Goal: Use online tool/utility: Utilize a website feature to perform a specific function

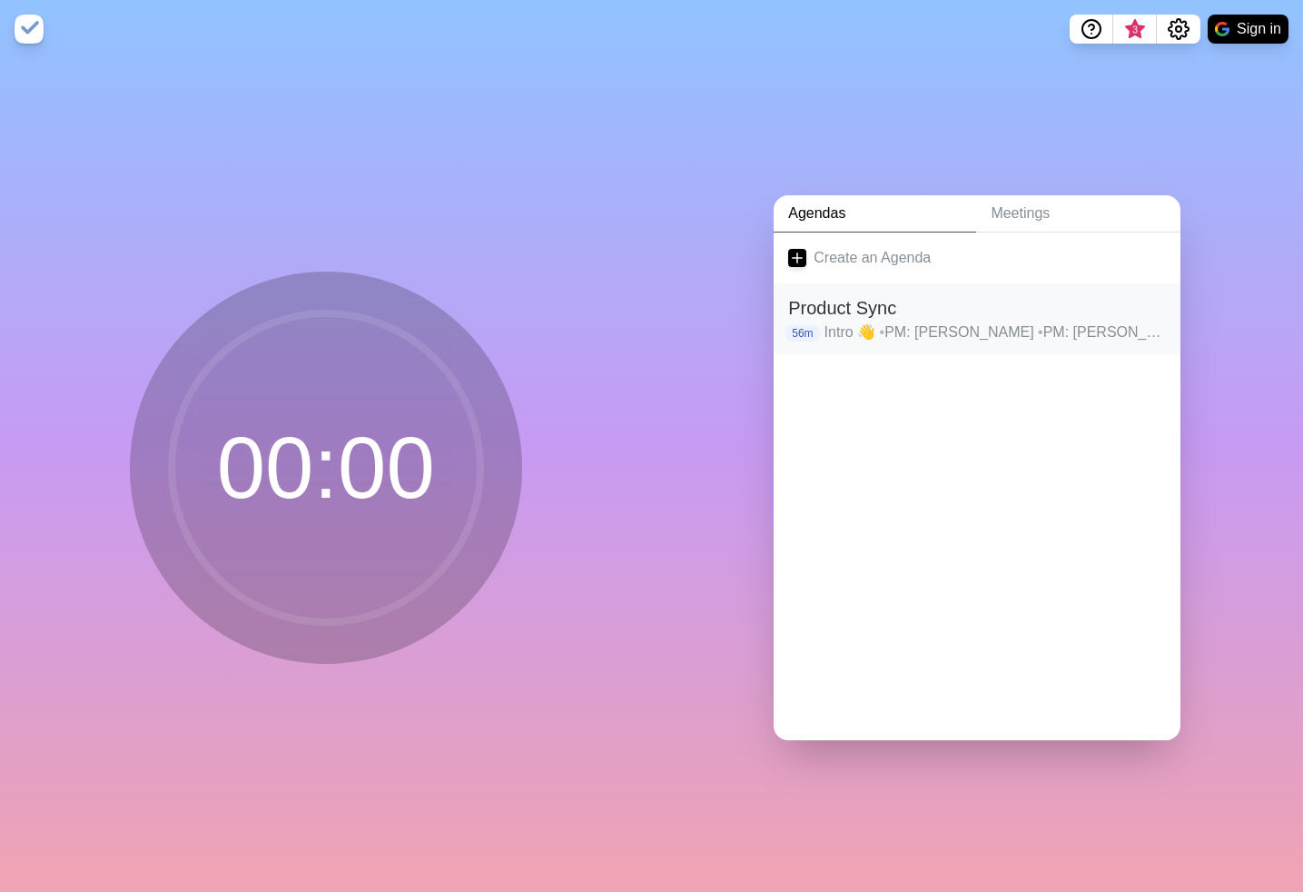
click at [904, 324] on p "Intro 👋 • PM: Arjun • PM: [PERSON_NAME] • PM: [PERSON_NAME] • PM: [PERSON_NAME]…" at bounding box center [996, 332] width 342 height 22
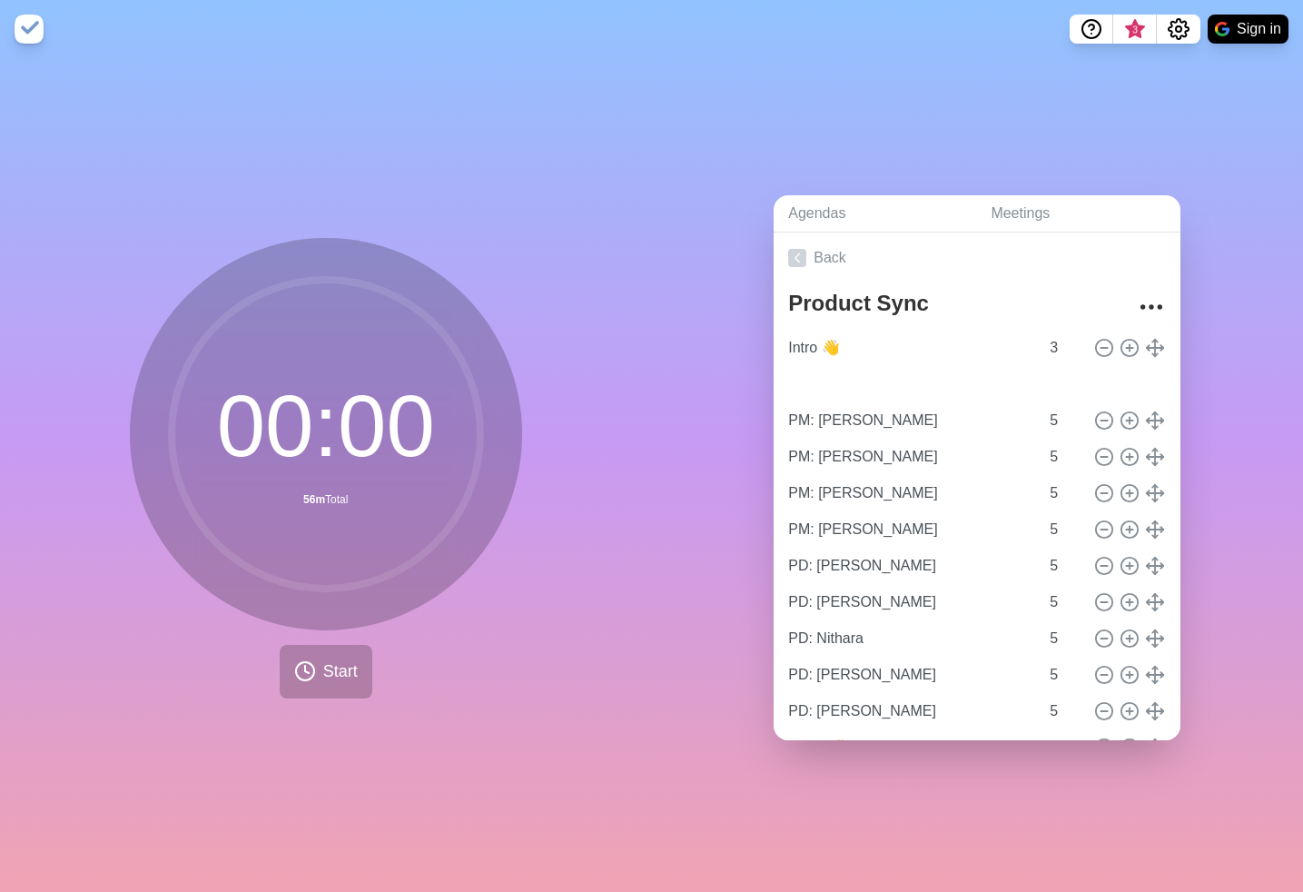
type input "PM: [PERSON_NAME]"
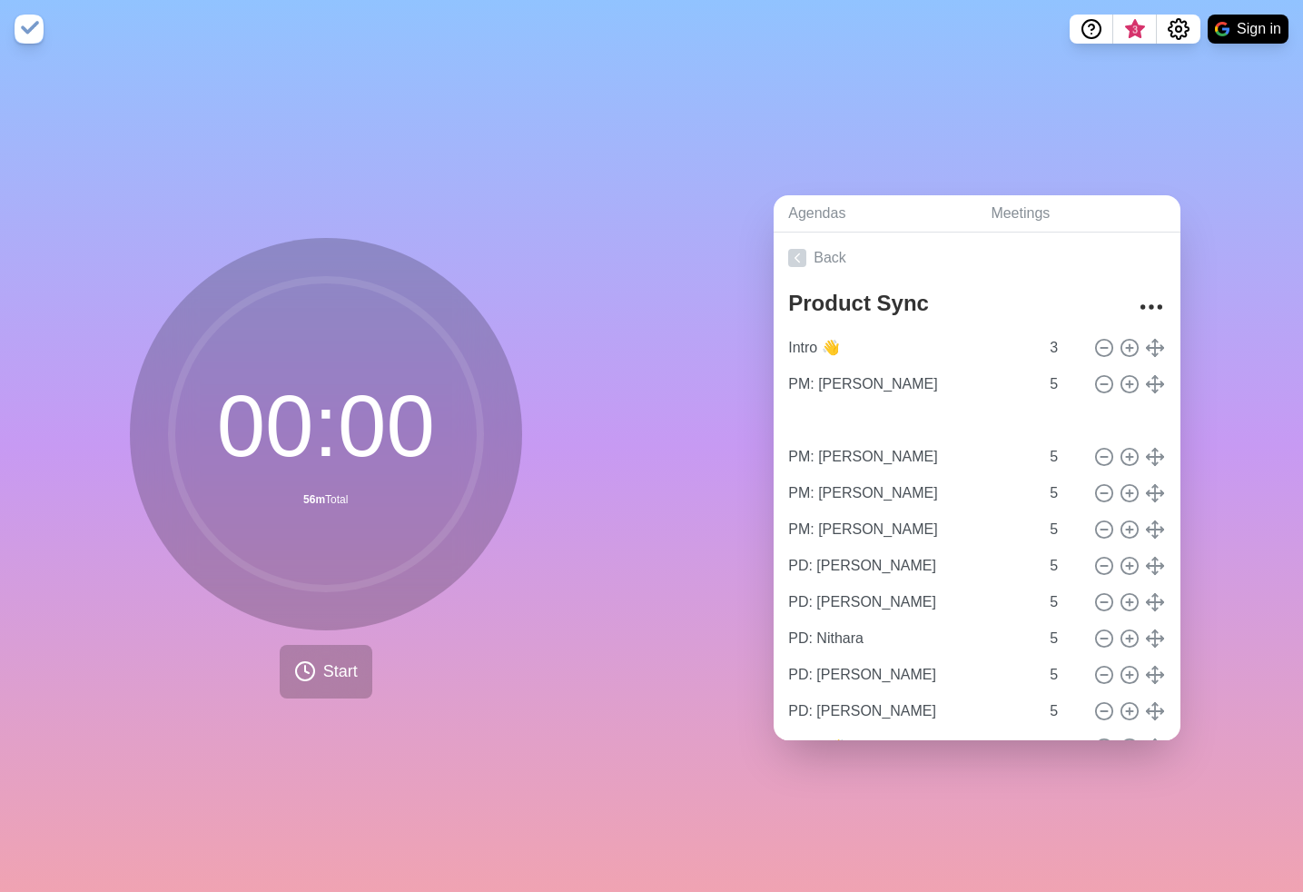
type input "PM: [PERSON_NAME]"
click at [332, 682] on span "Start" at bounding box center [340, 671] width 35 height 25
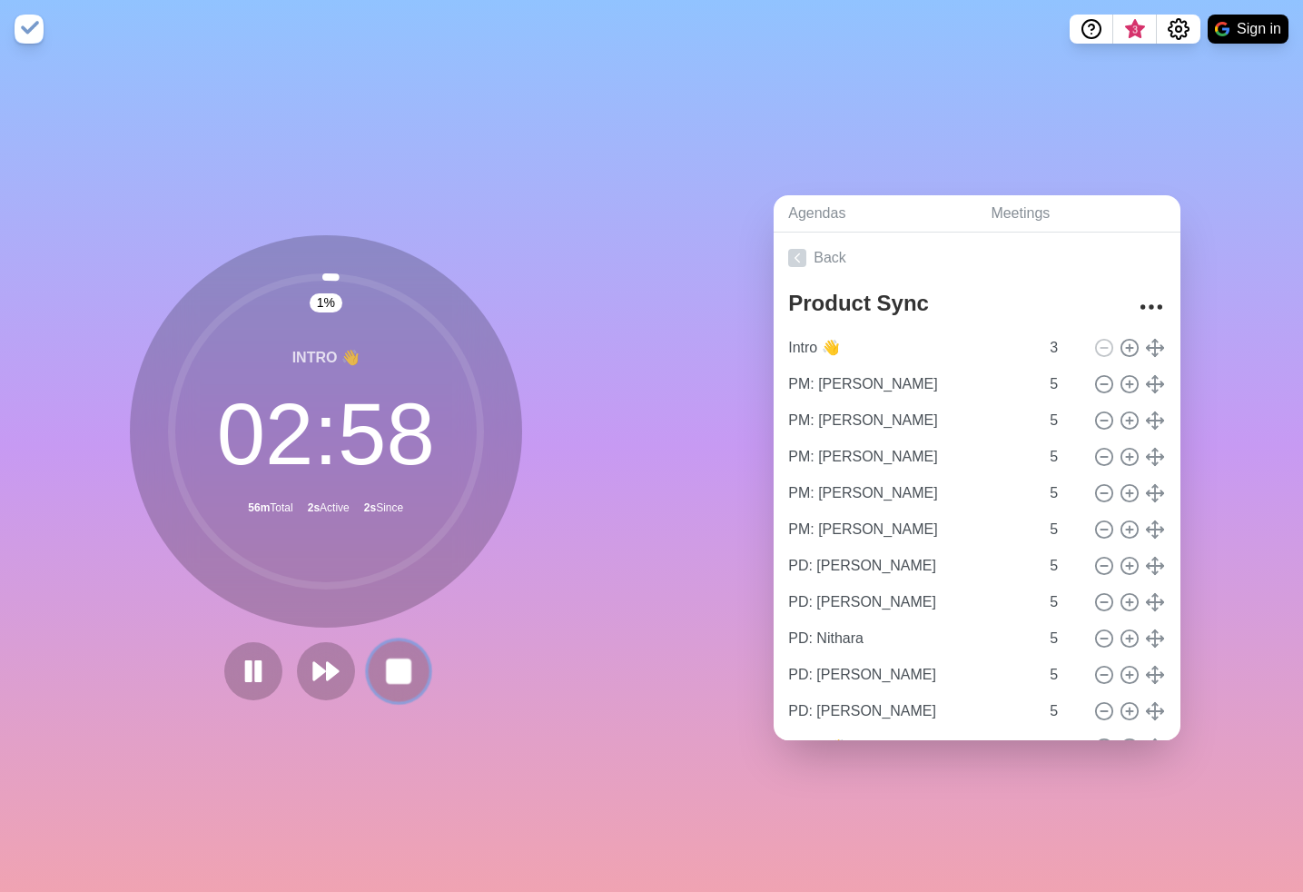
click at [411, 680] on icon at bounding box center [398, 671] width 31 height 31
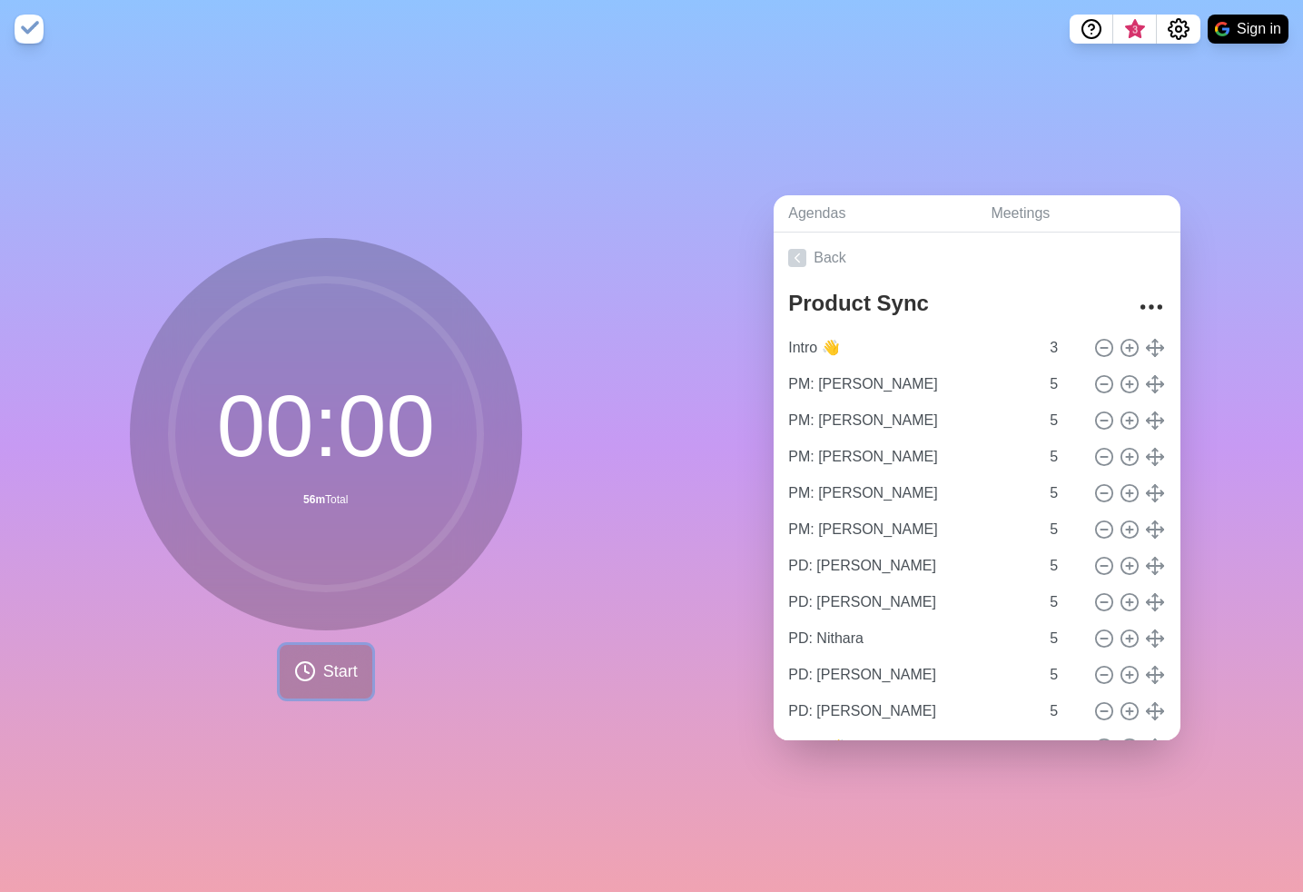
click at [371, 679] on button "Start" at bounding box center [326, 672] width 93 height 54
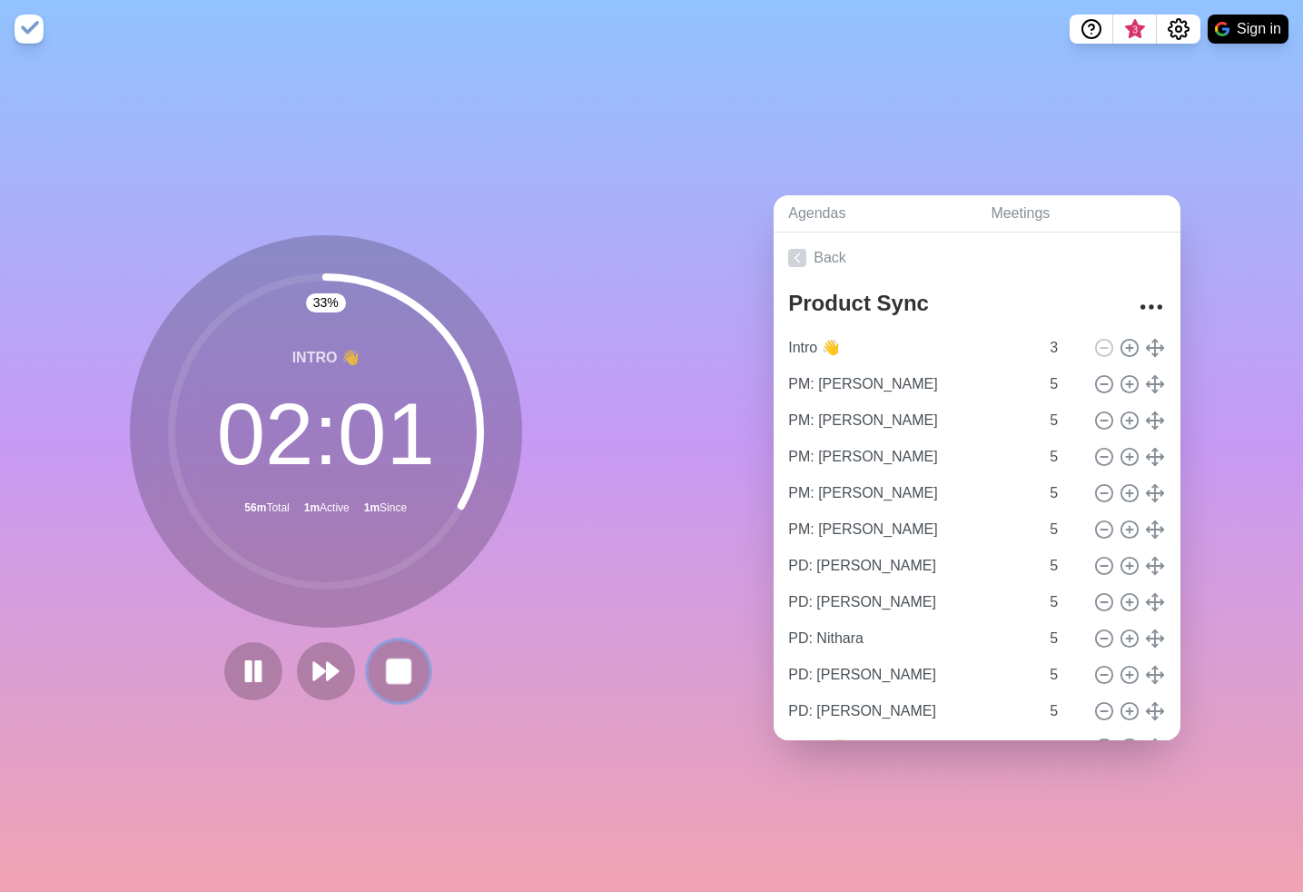
click at [401, 672] on rect at bounding box center [398, 670] width 23 height 23
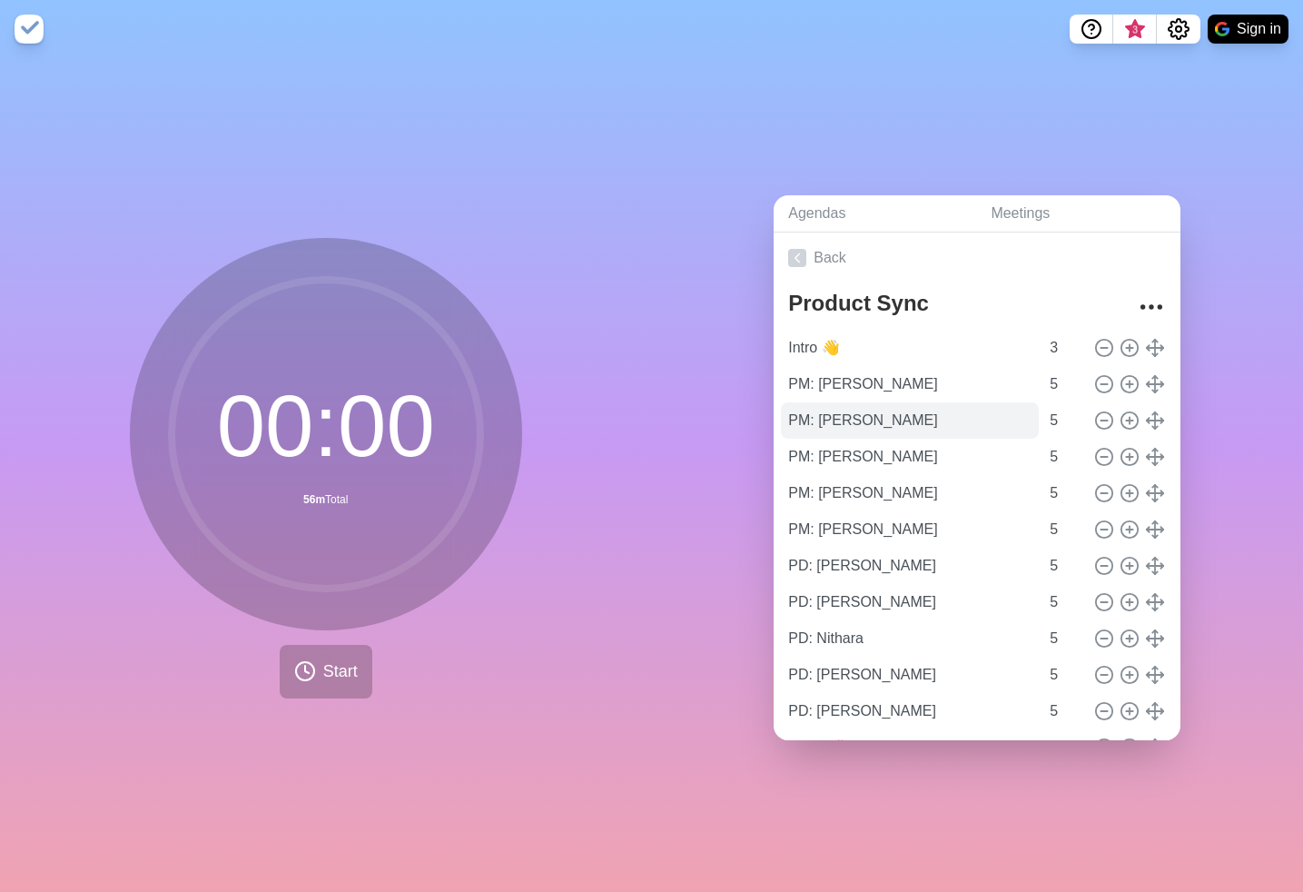
scroll to position [83, 0]
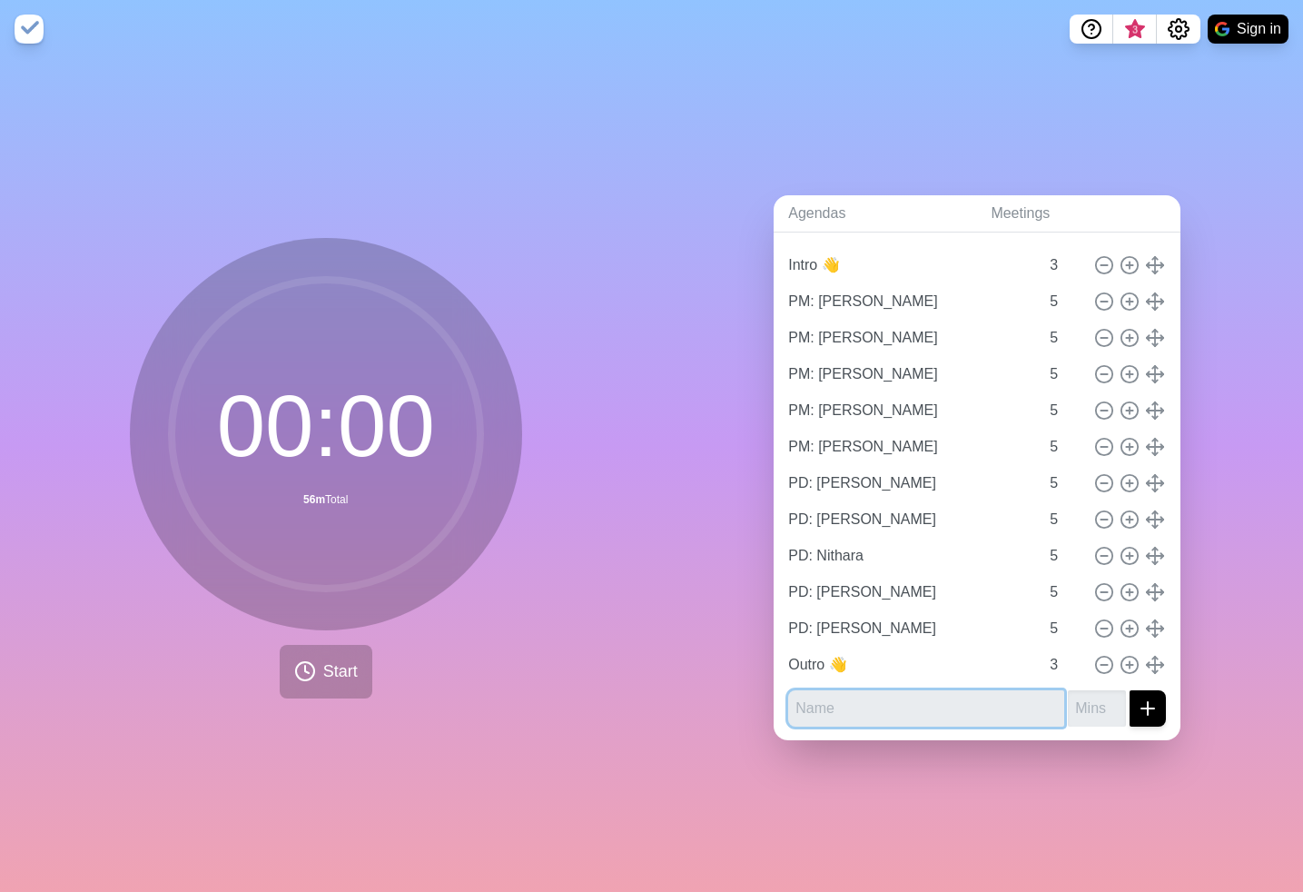
click at [826, 717] on input "text" at bounding box center [926, 708] width 276 height 36
type input "[PERSON_NAME]"
type input "3"
click at [1157, 713] on icon "submit" at bounding box center [1148, 708] width 22 height 22
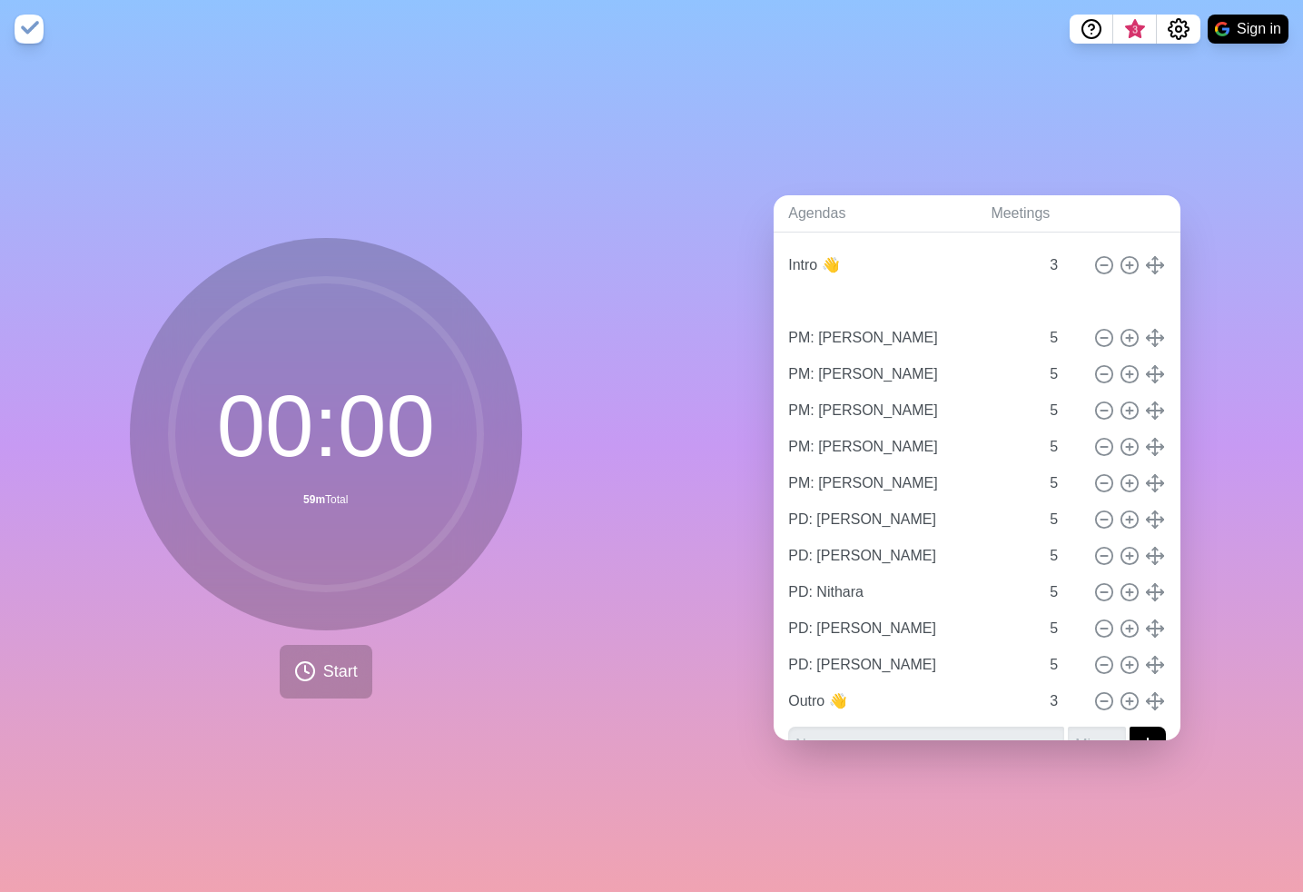
type input "[PERSON_NAME]"
type input "3"
type input "PM: [PERSON_NAME]"
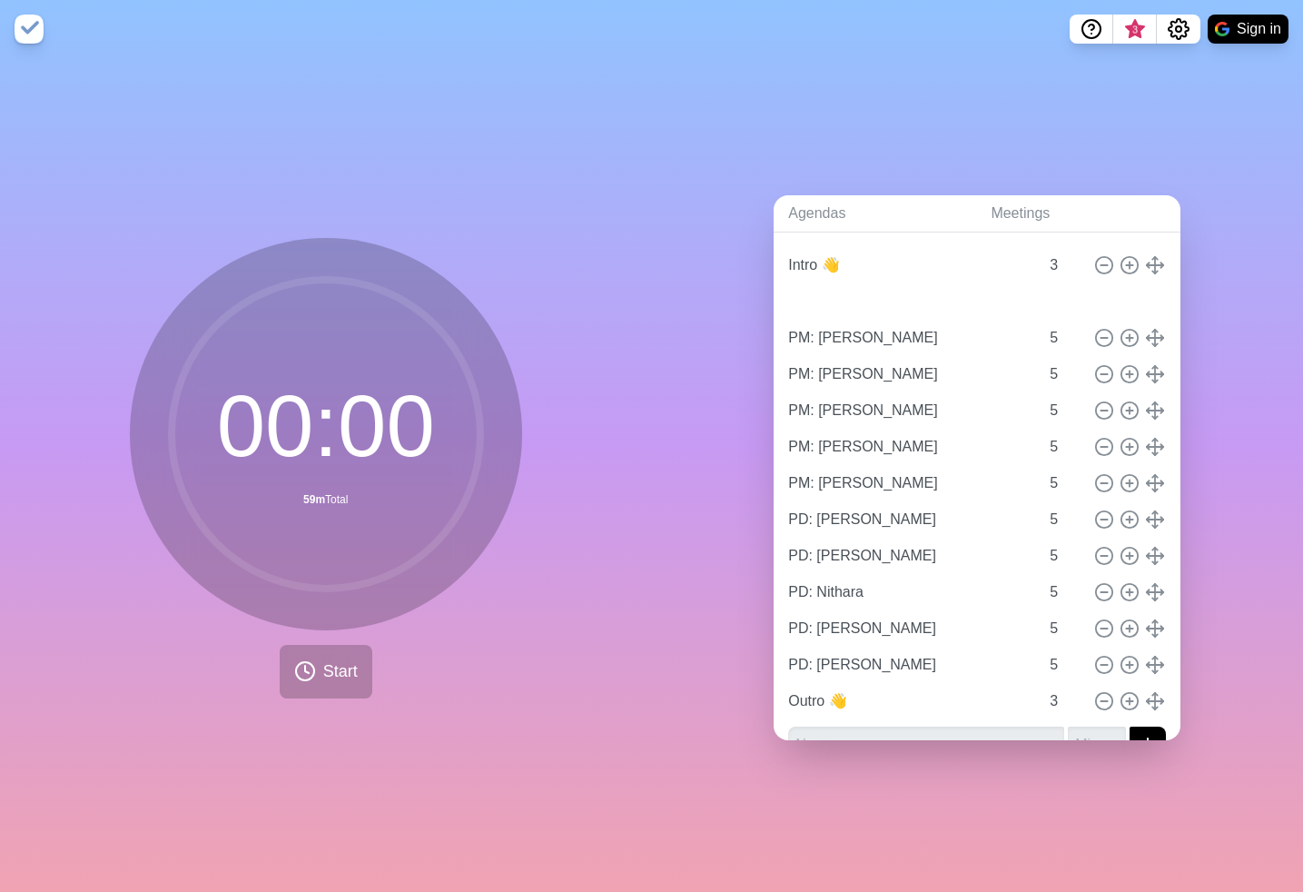
type input "PM: [PERSON_NAME]"
type input "PD: [PERSON_NAME]"
type input "PD: Nithara"
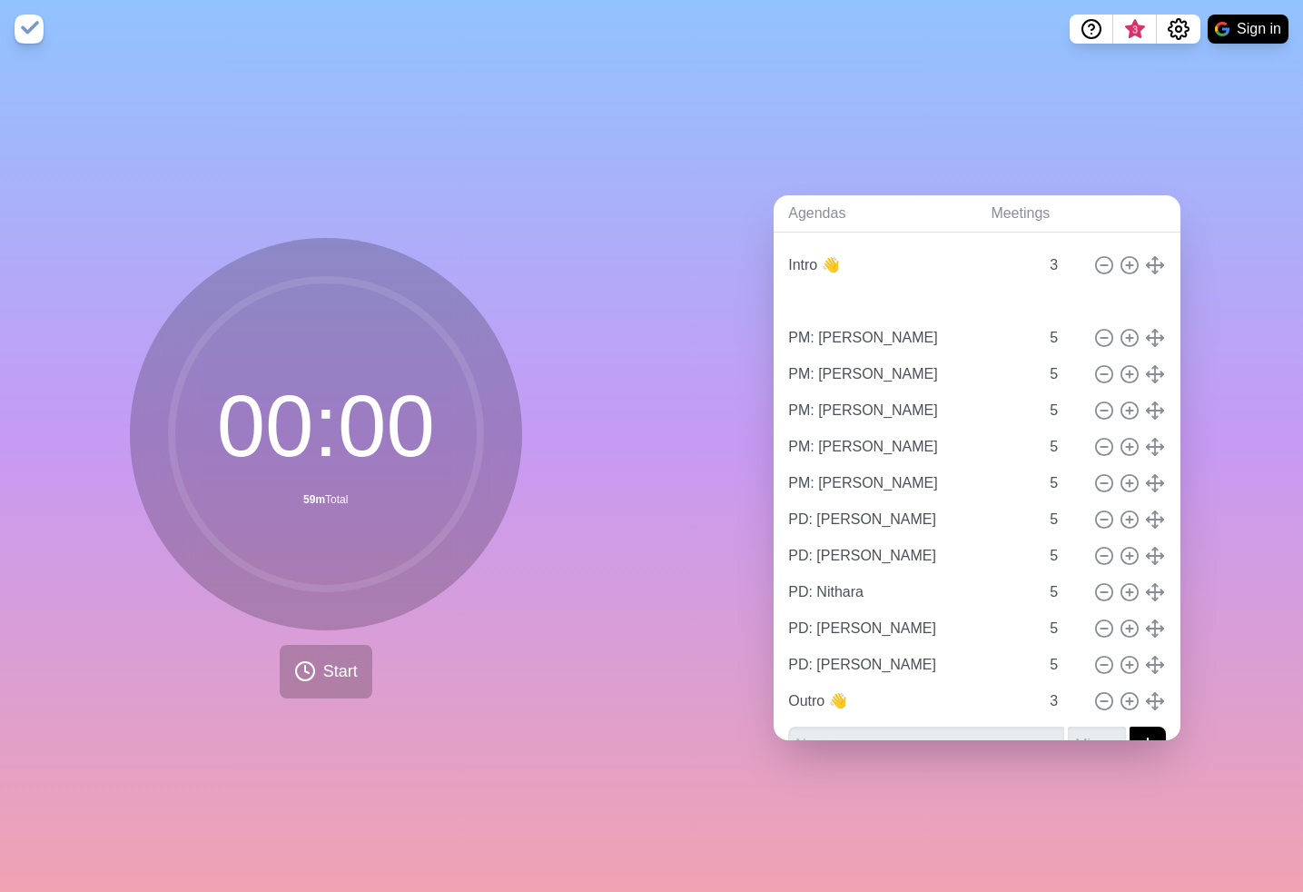
type input "PD: [PERSON_NAME]"
type input "5"
type input "Outro 👋"
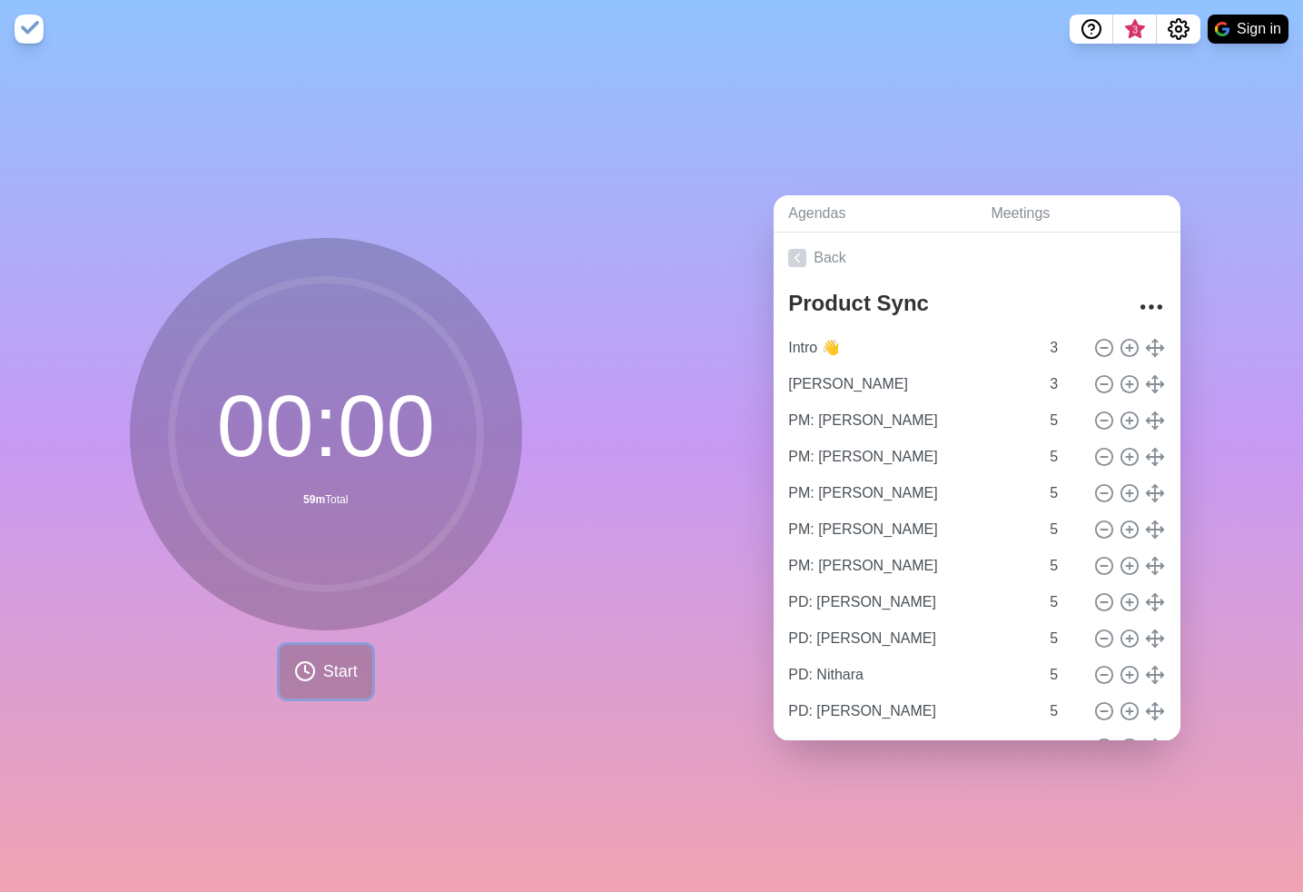
click at [345, 676] on span "Start" at bounding box center [340, 671] width 35 height 25
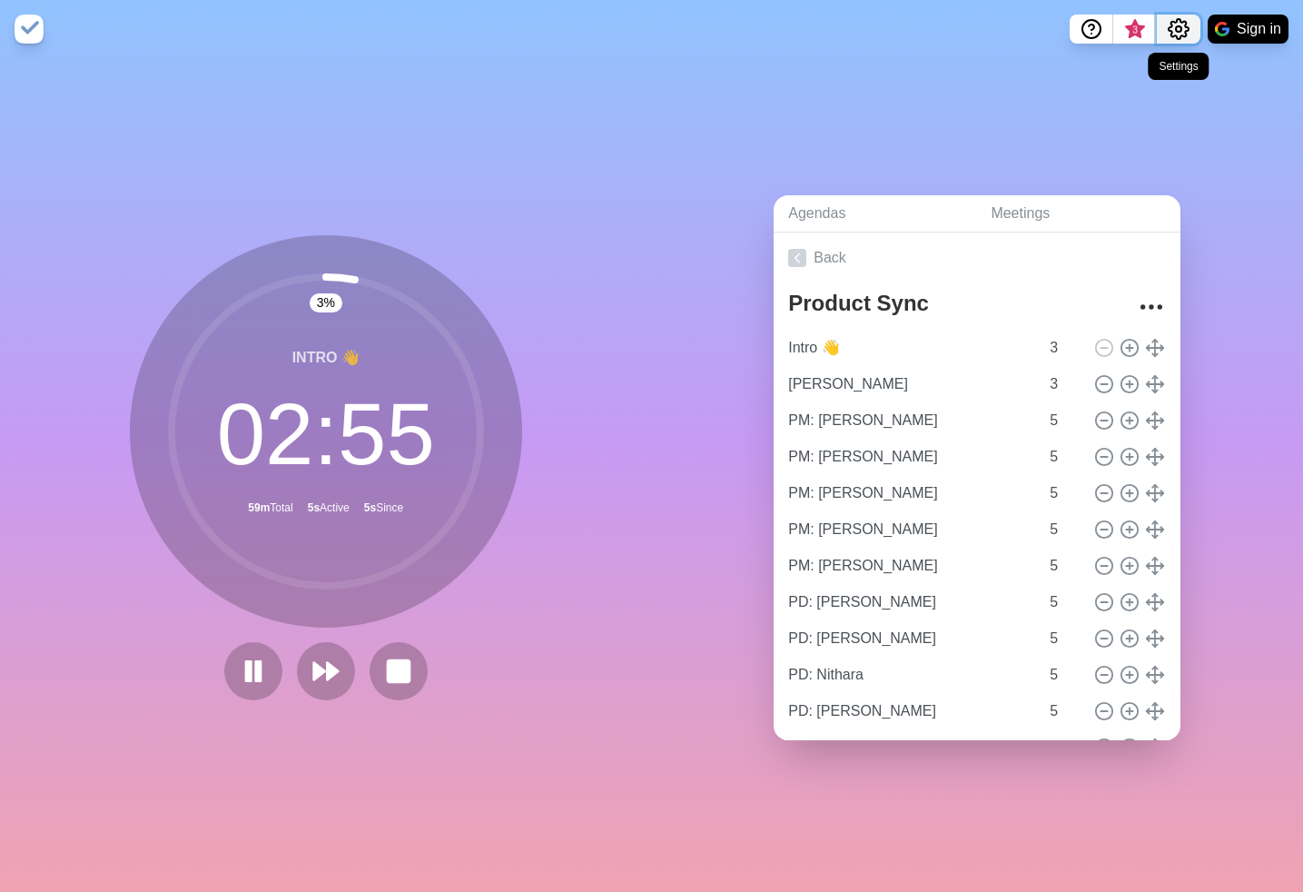
click at [1181, 36] on icon "Settings" at bounding box center [1179, 29] width 20 height 20
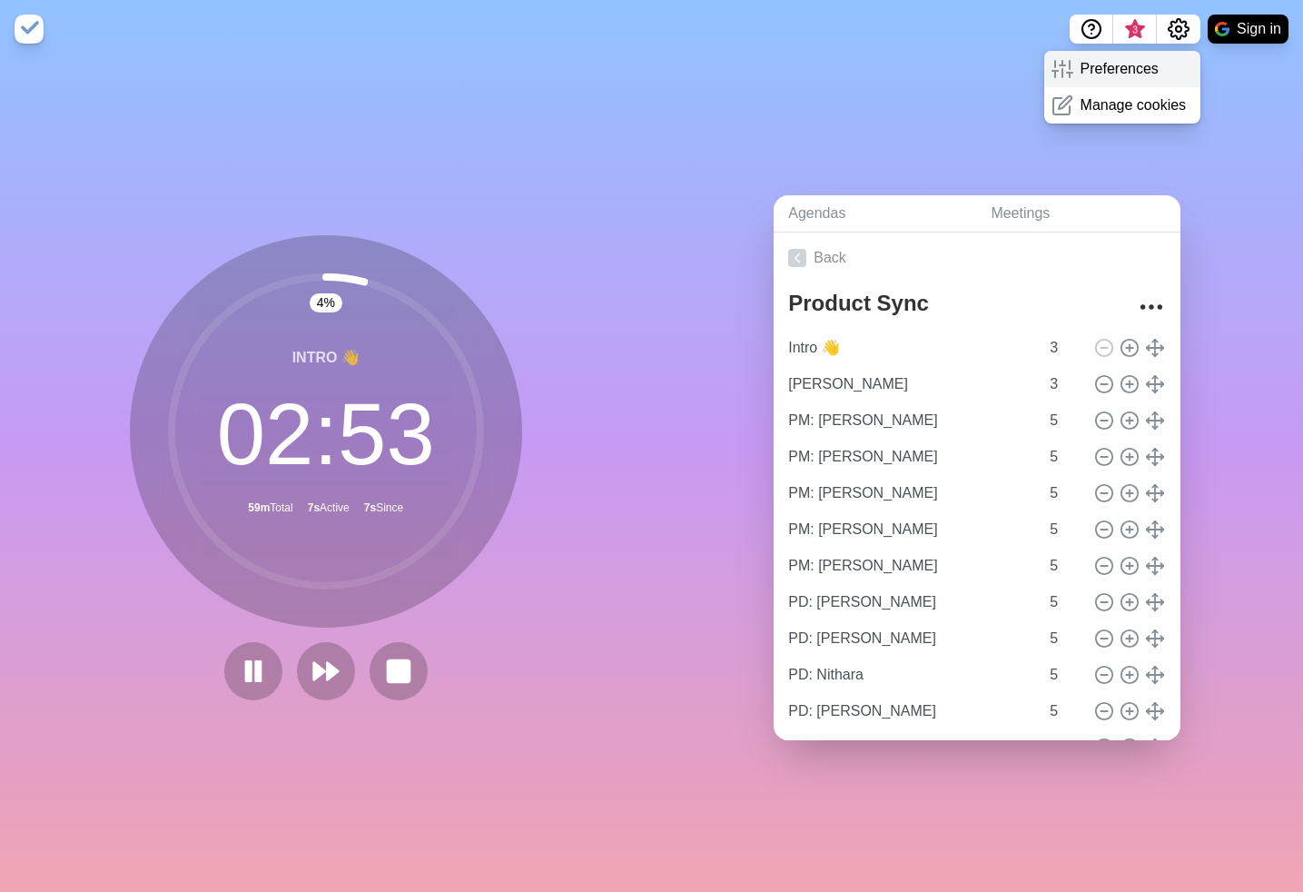
click at [1137, 74] on p "Preferences" at bounding box center [1120, 69] width 78 height 22
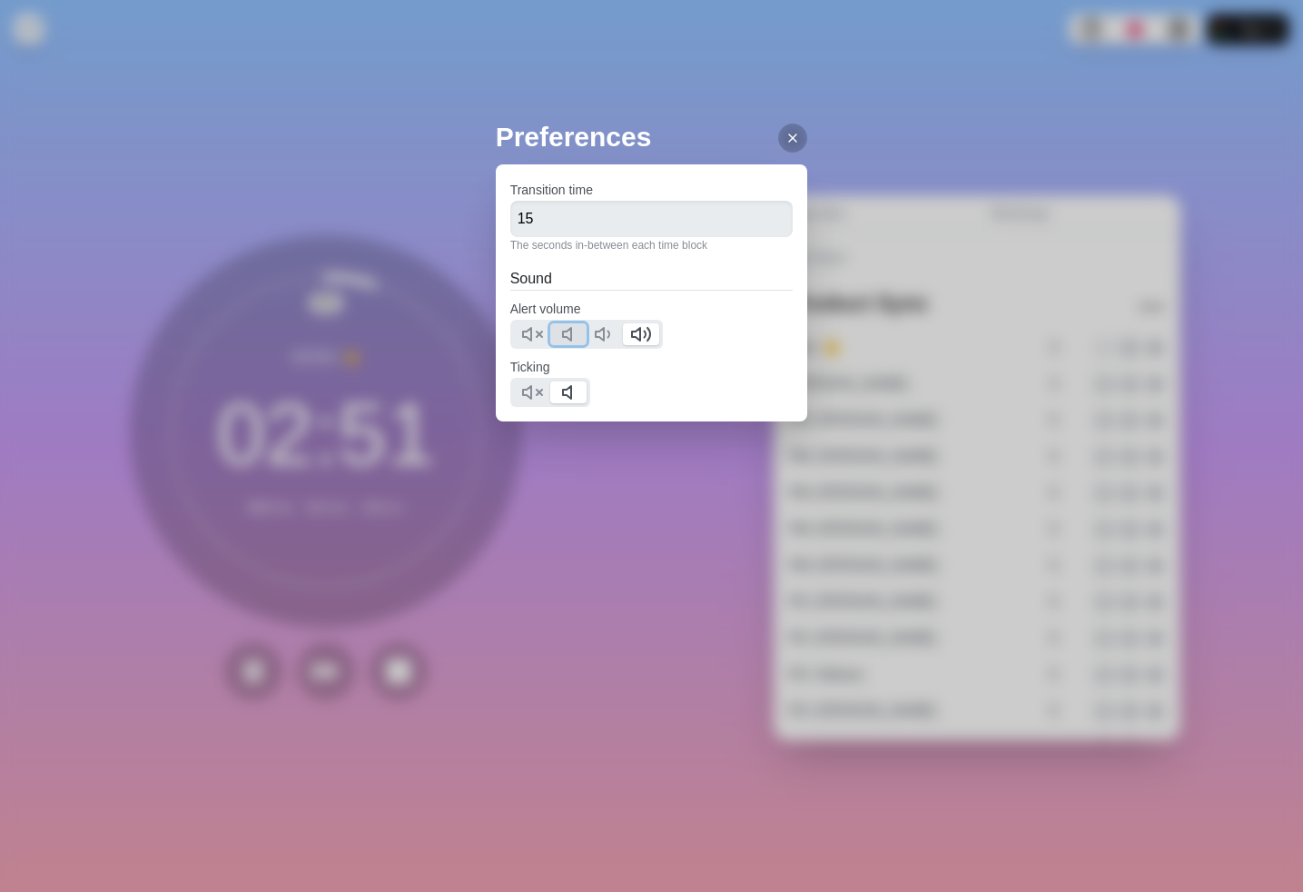
click at [582, 336] on icon at bounding box center [572, 334] width 22 height 22
click at [542, 391] on icon at bounding box center [532, 392] width 22 height 22
click at [790, 143] on icon at bounding box center [793, 138] width 15 height 15
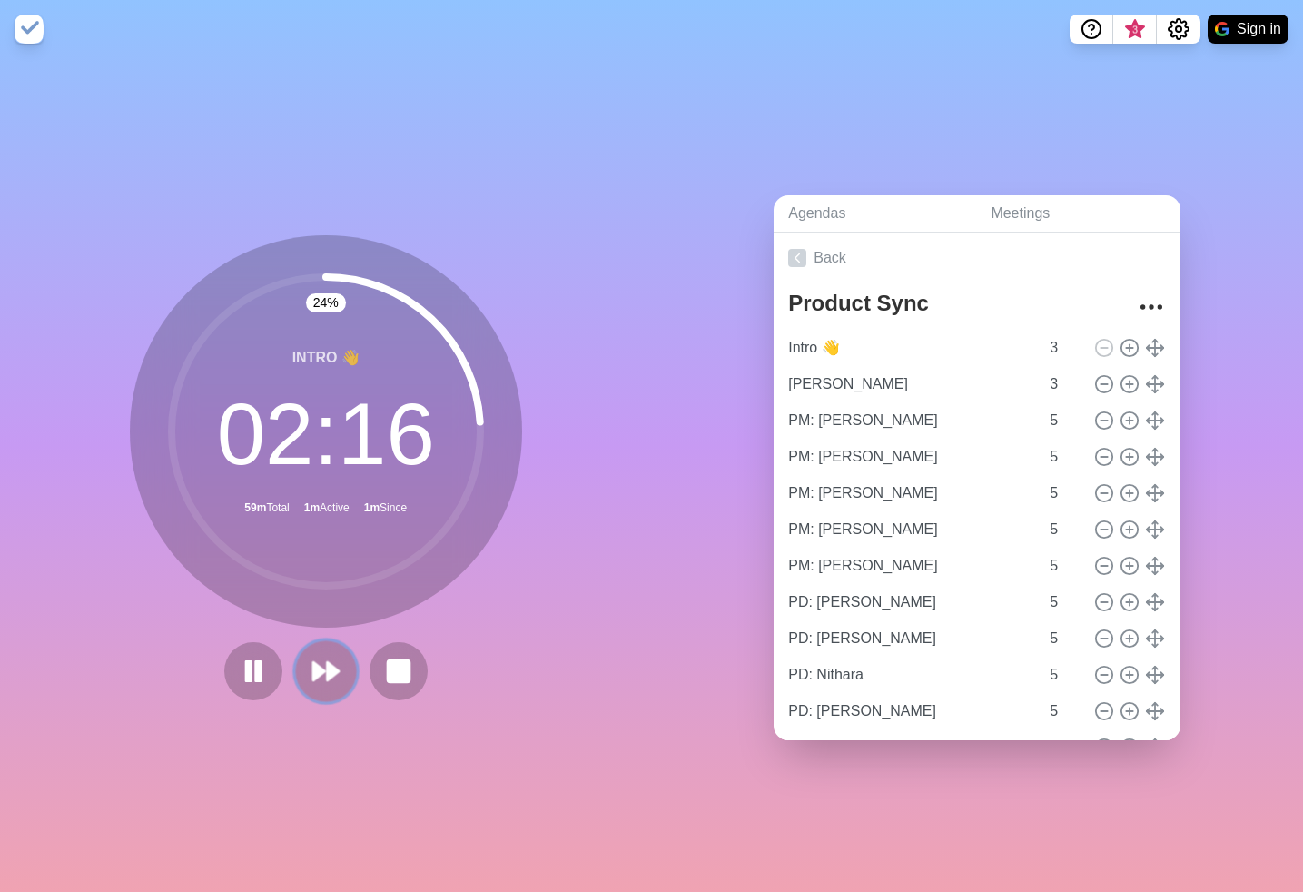
click at [323, 664] on icon at bounding box center [326, 671] width 31 height 31
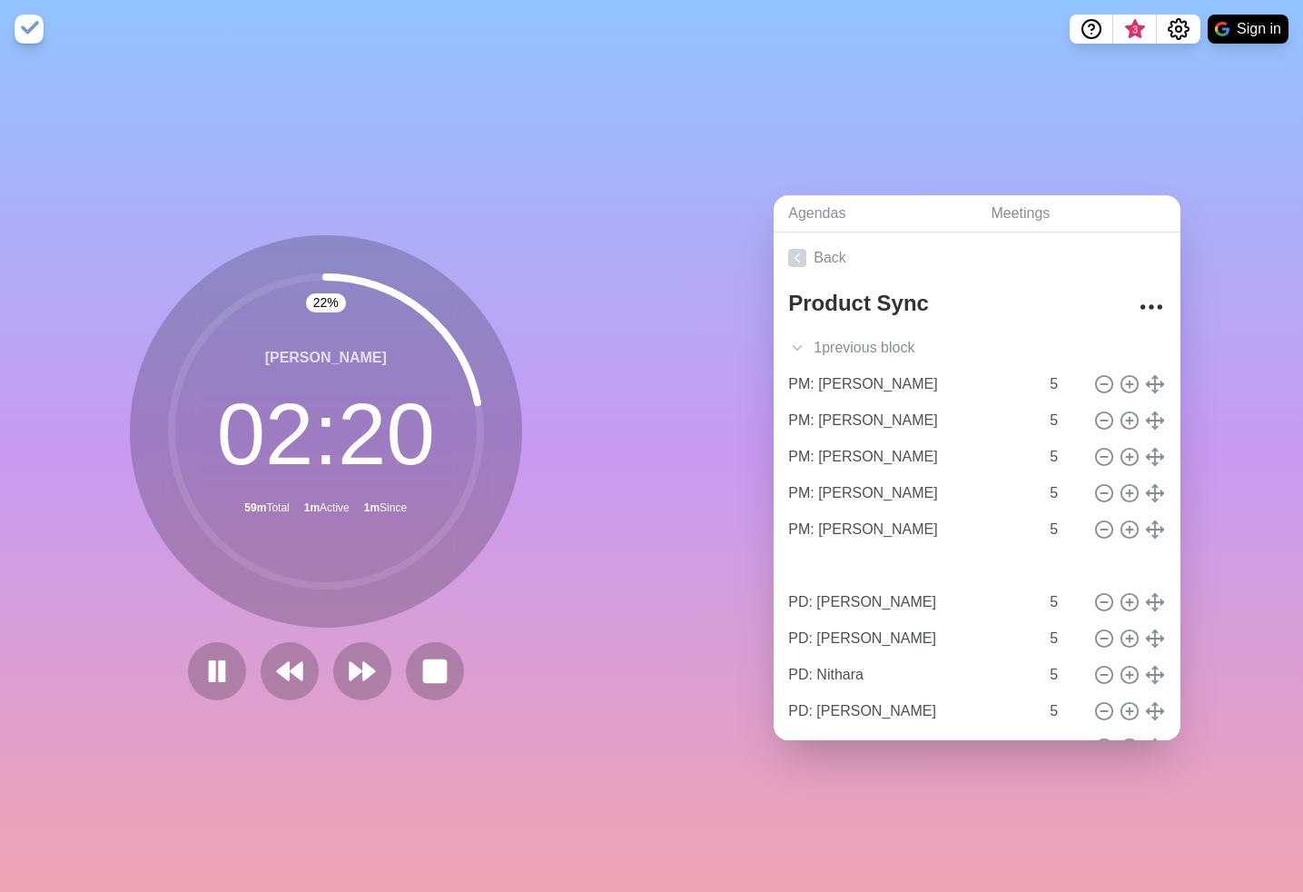
type input "[PERSON_NAME]"
type input "3"
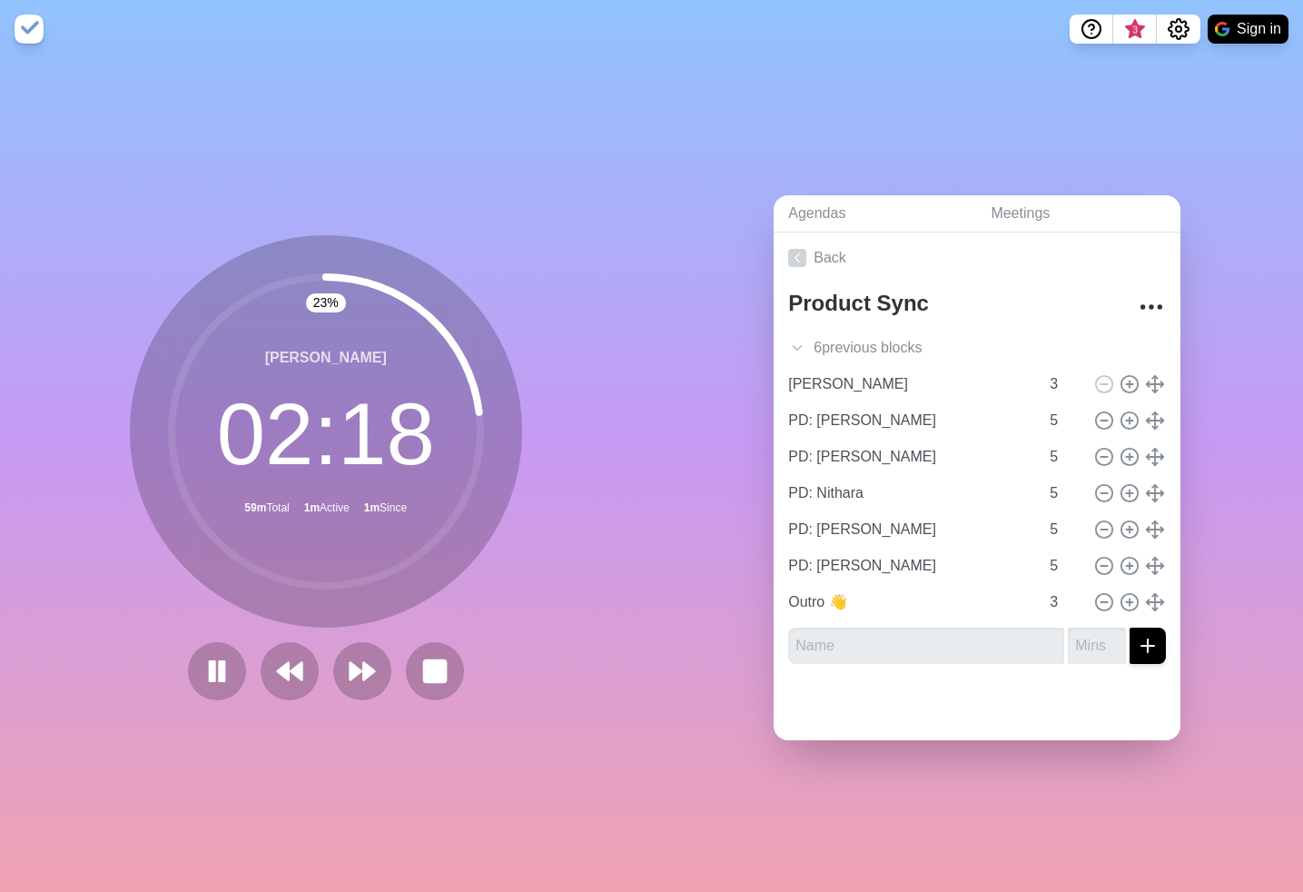
drag, startPoint x: 1157, startPoint y: 388, endPoint x: 75, endPoint y: 475, distance: 1085.1
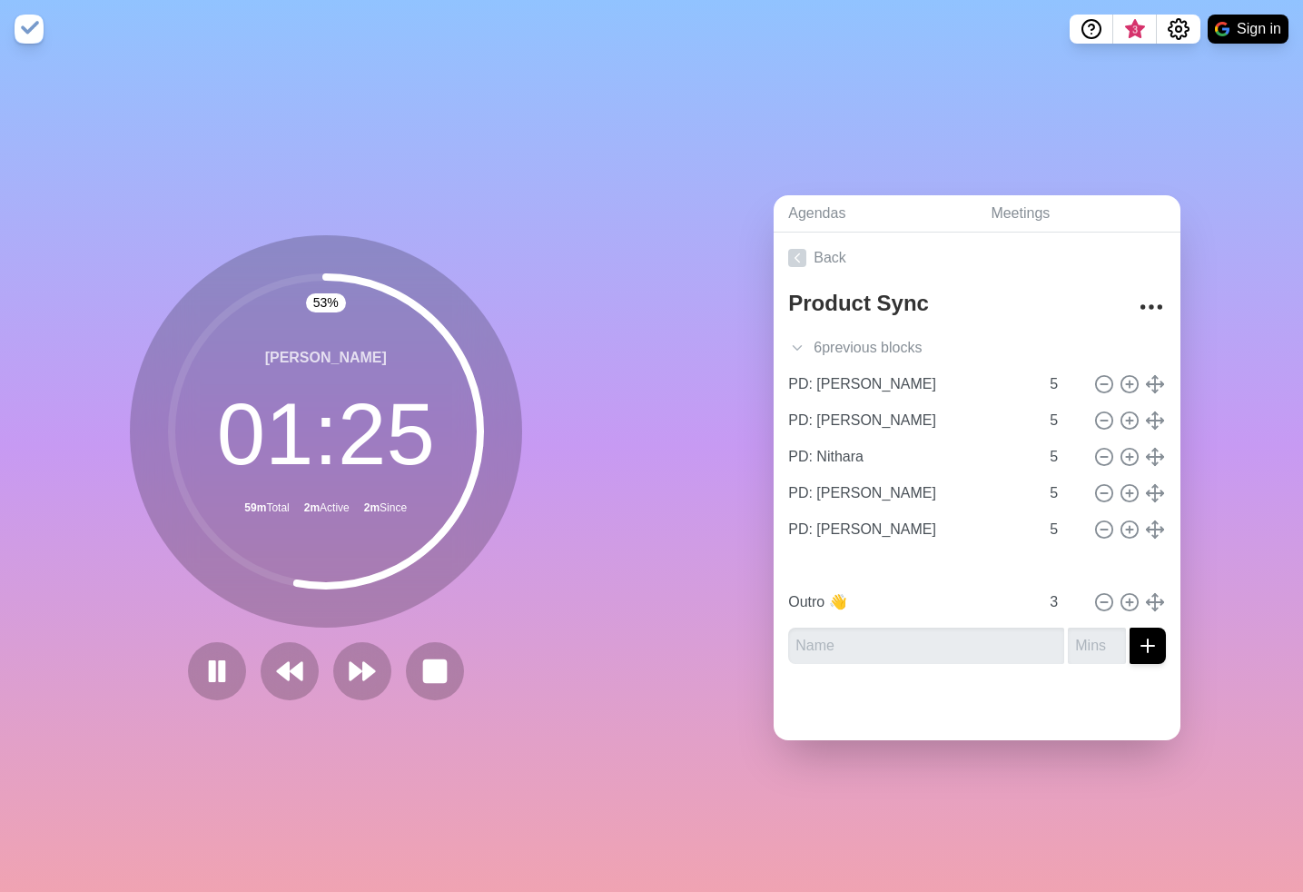
type input "[PERSON_NAME]"
type input "3"
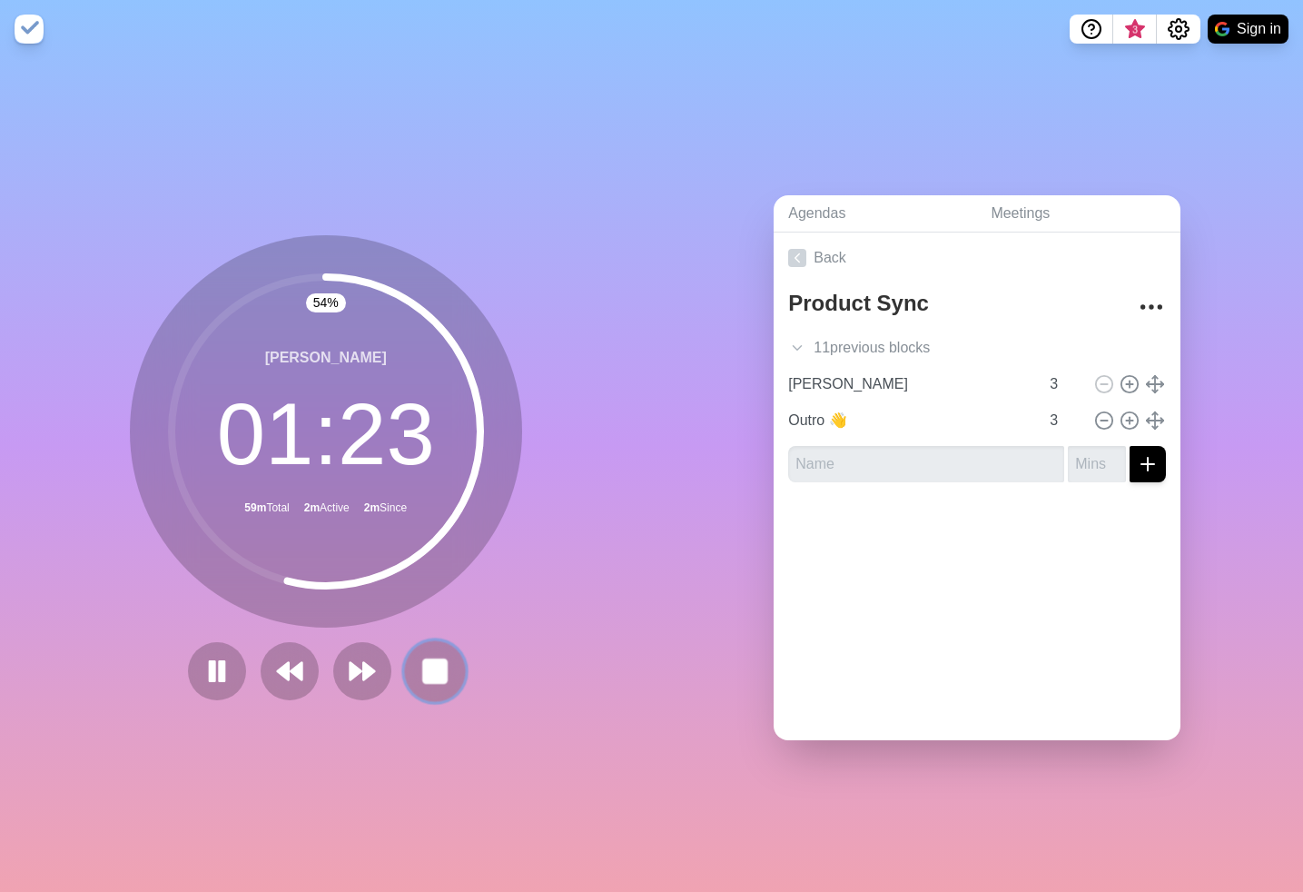
click at [453, 677] on button at bounding box center [434, 670] width 61 height 61
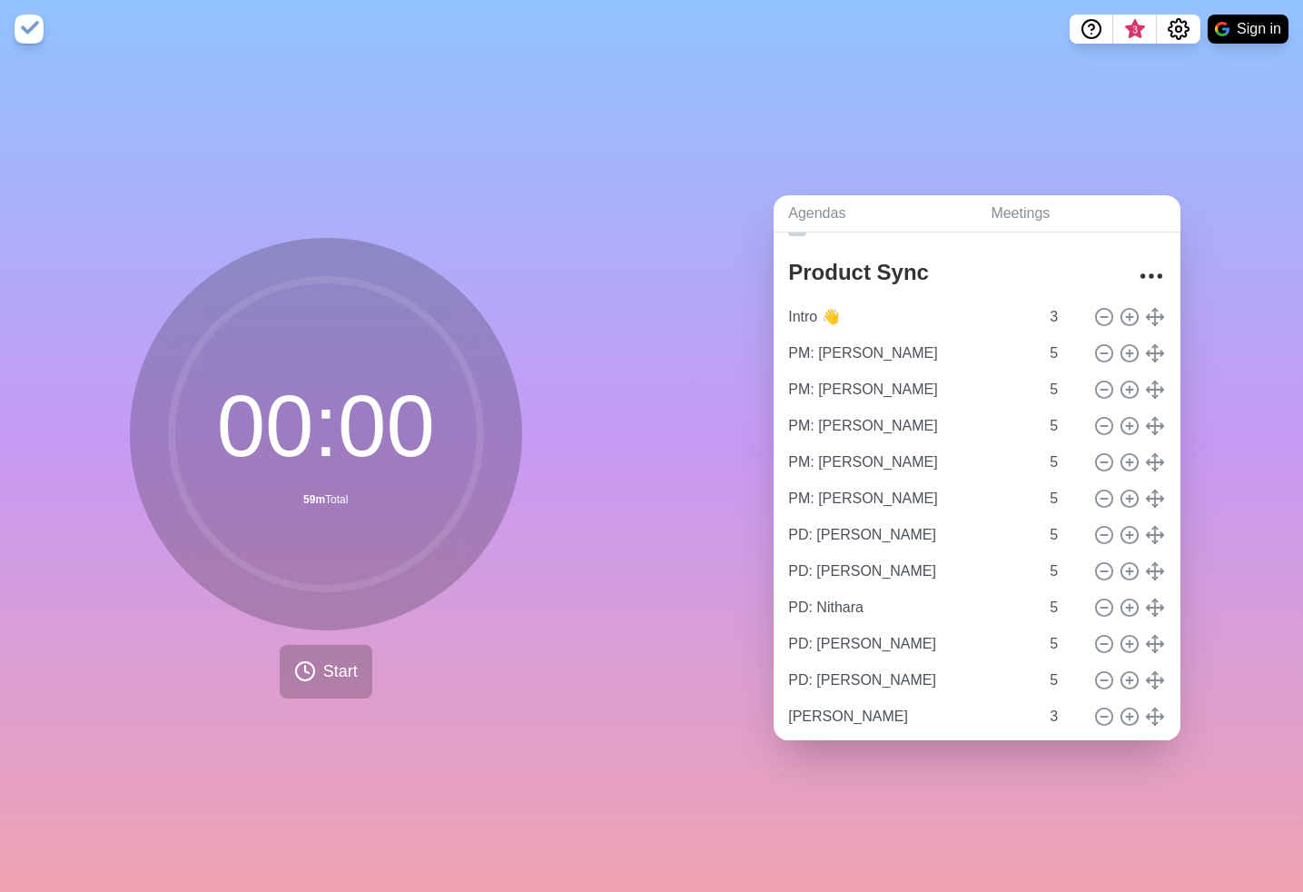
scroll to position [30, 0]
type input "[PERSON_NAME]"
type input "3"
type input "PD: [PERSON_NAME]"
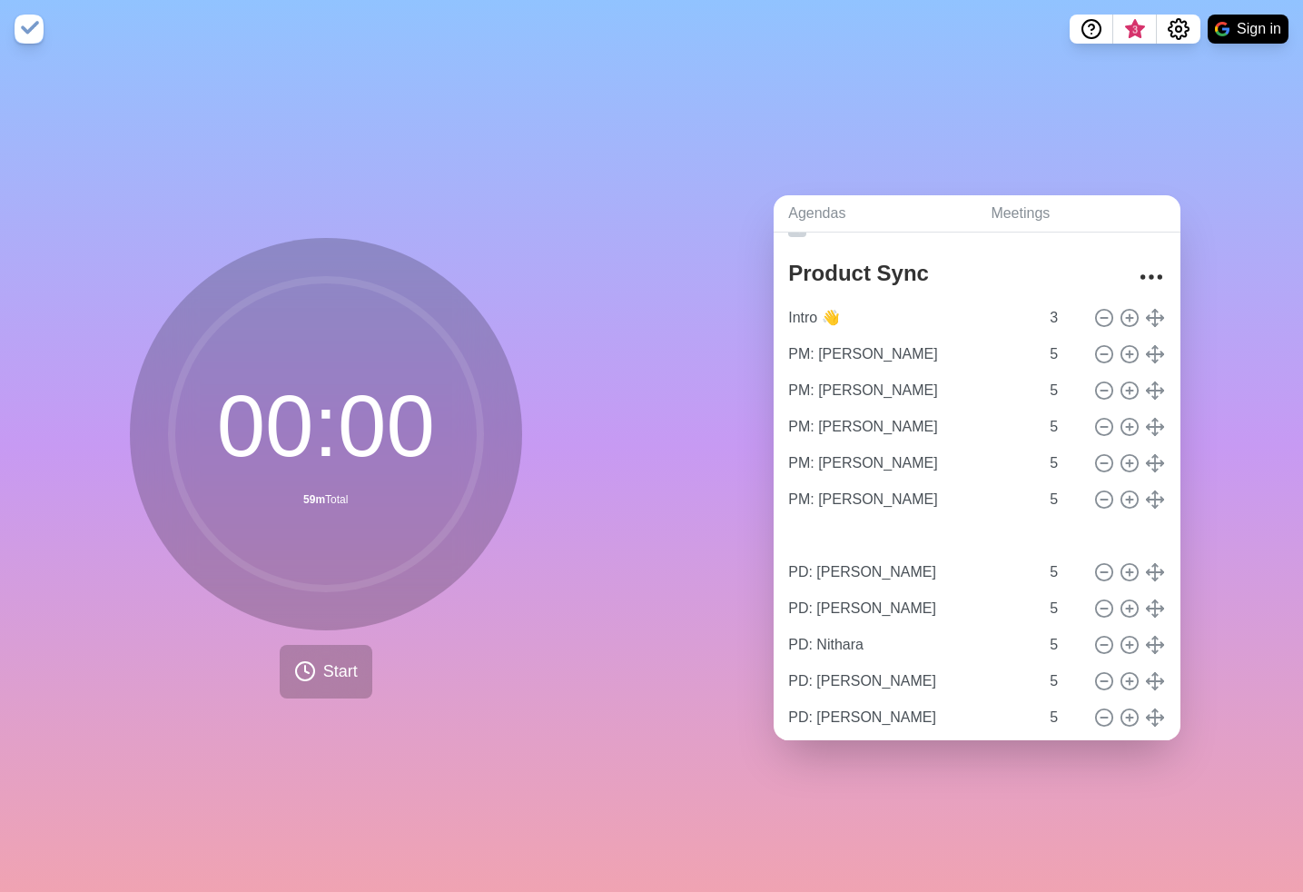
type input "PD: Nithara"
type input "PD: [PERSON_NAME]"
type input "5"
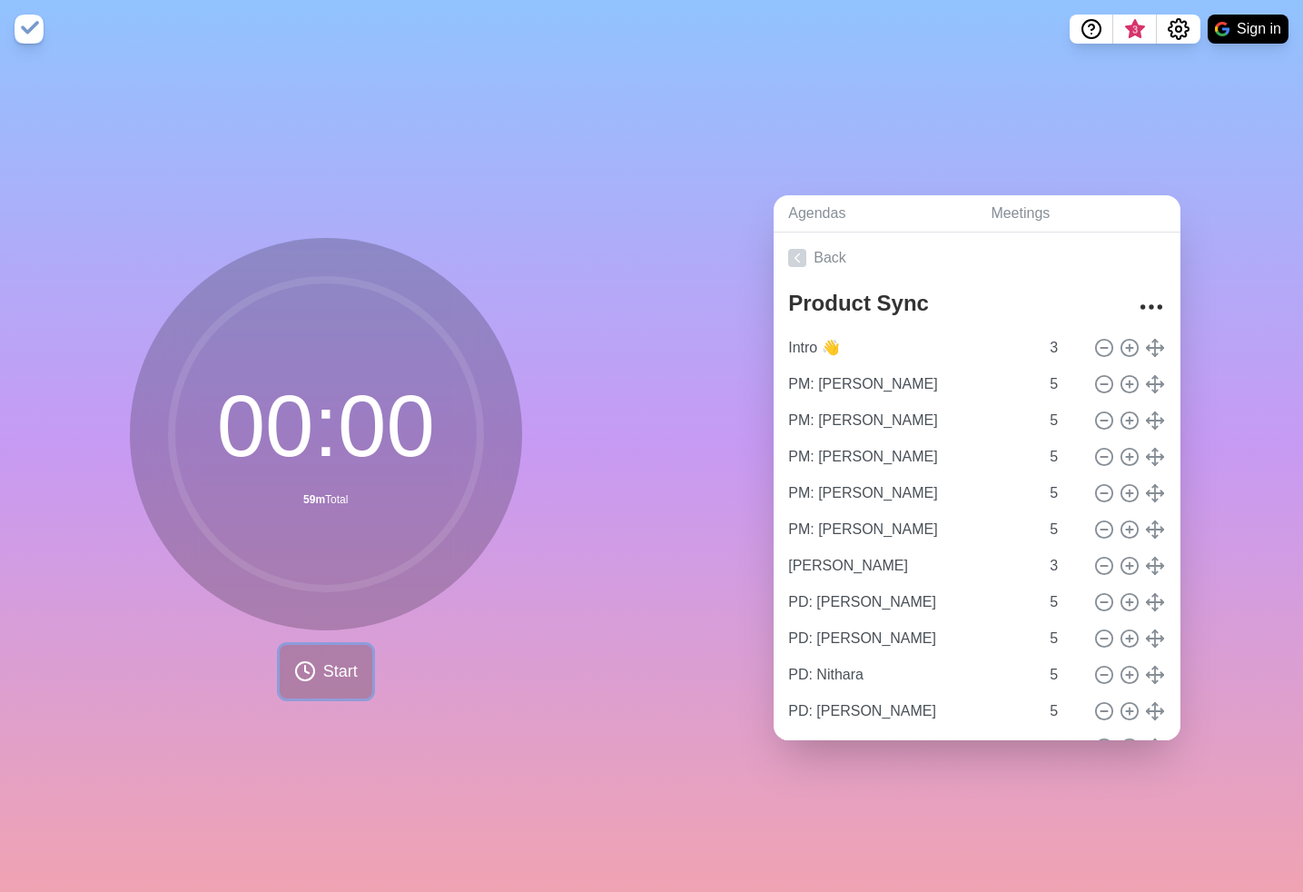
click at [338, 673] on span "Start" at bounding box center [340, 671] width 35 height 25
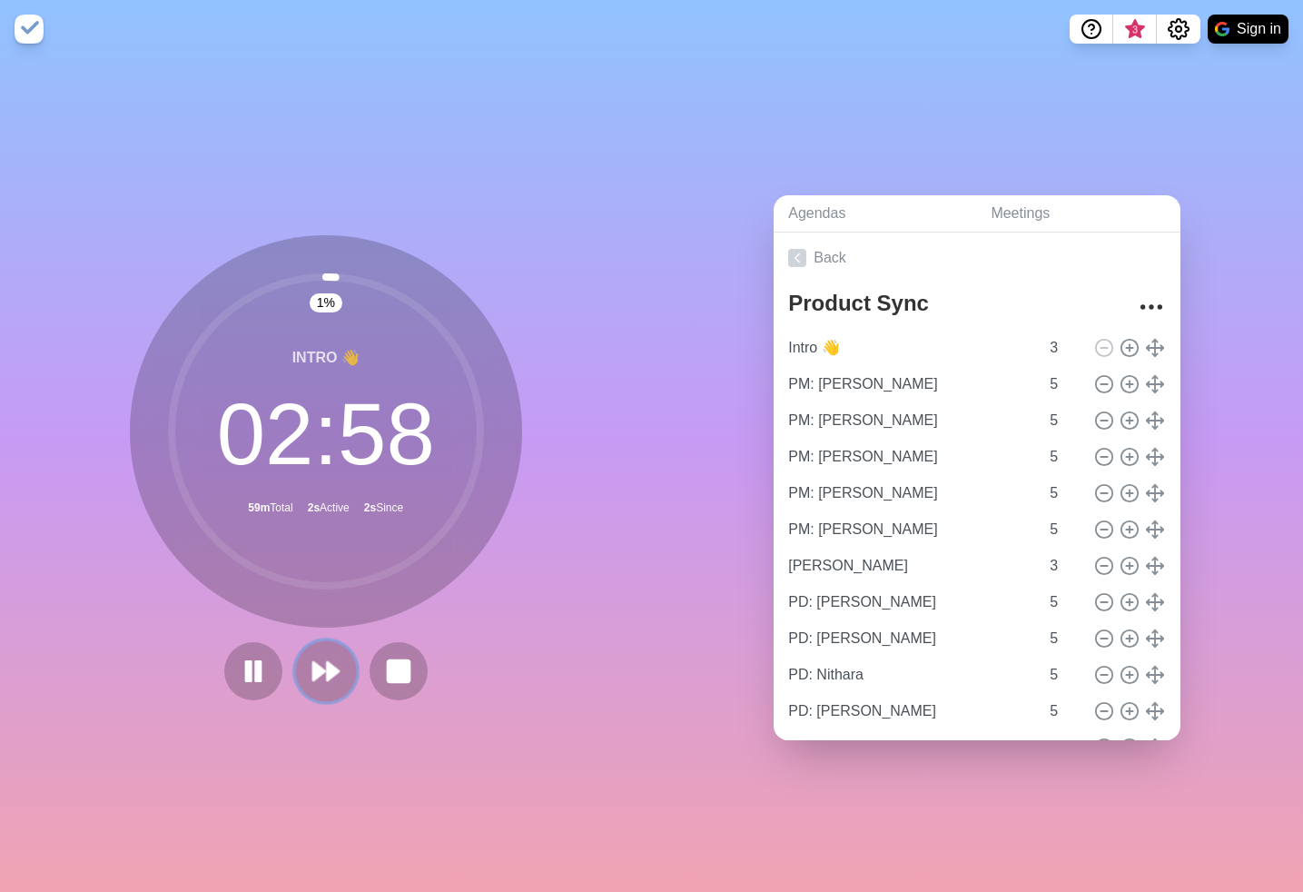
click at [339, 681] on icon at bounding box center [326, 671] width 31 height 31
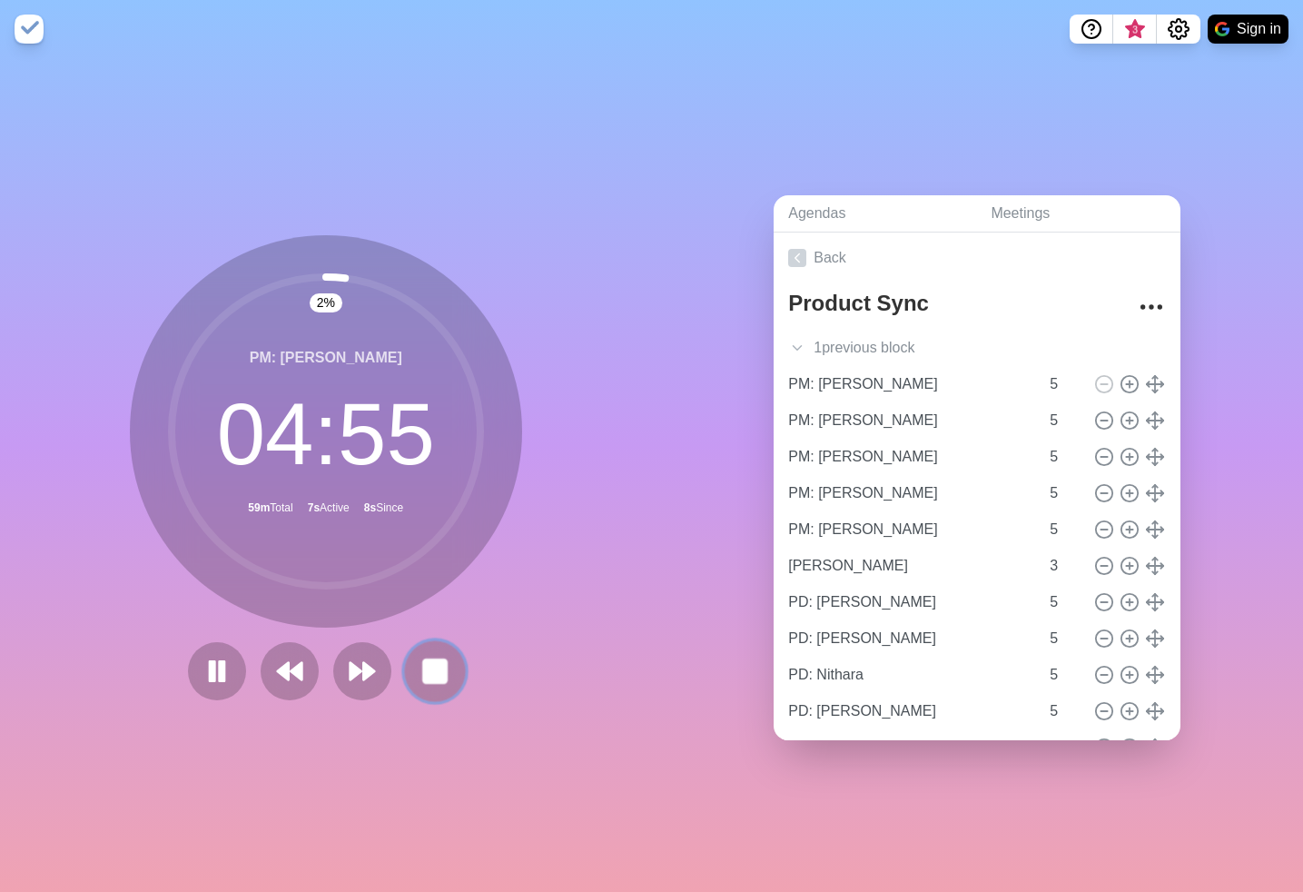
click at [425, 673] on rect at bounding box center [434, 670] width 23 height 23
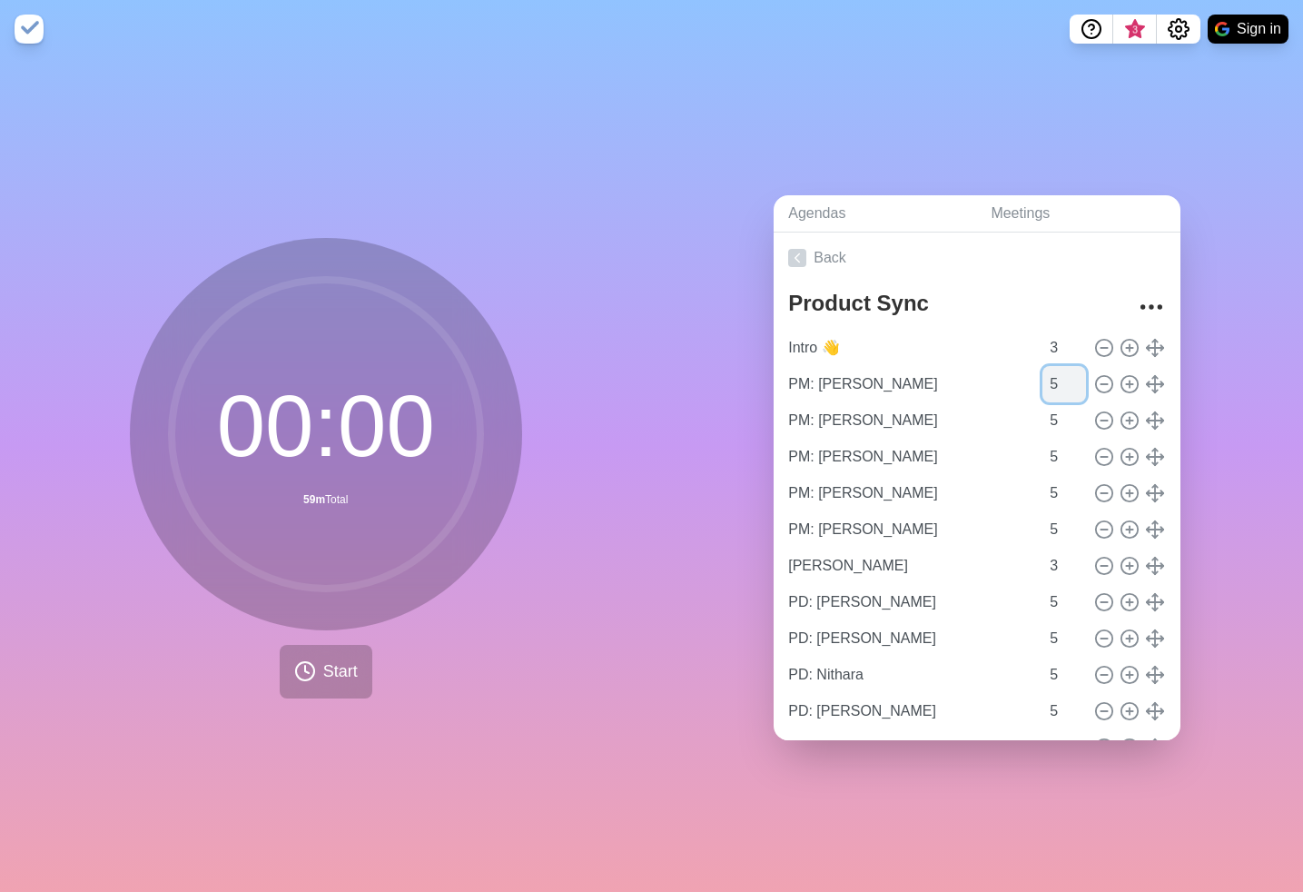
click at [1059, 383] on input "5" at bounding box center [1065, 384] width 44 height 36
click at [1081, 389] on input "4" at bounding box center [1065, 384] width 44 height 36
type input "3"
click at [1081, 389] on input "3" at bounding box center [1065, 384] width 44 height 36
click at [613, 535] on div "00 : 00 59m Total Start" at bounding box center [326, 475] width 652 height 834
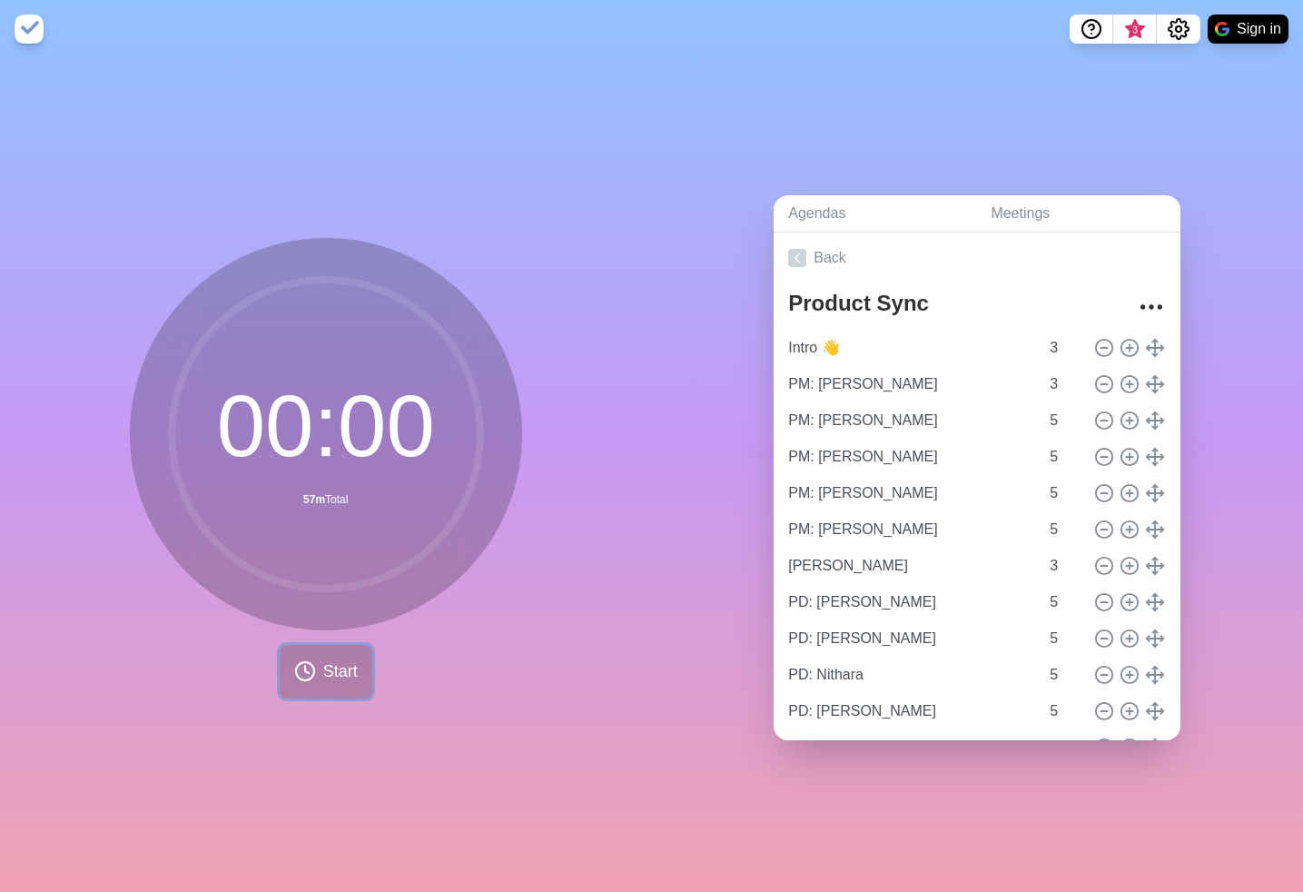
click at [337, 681] on span "Start" at bounding box center [340, 671] width 35 height 25
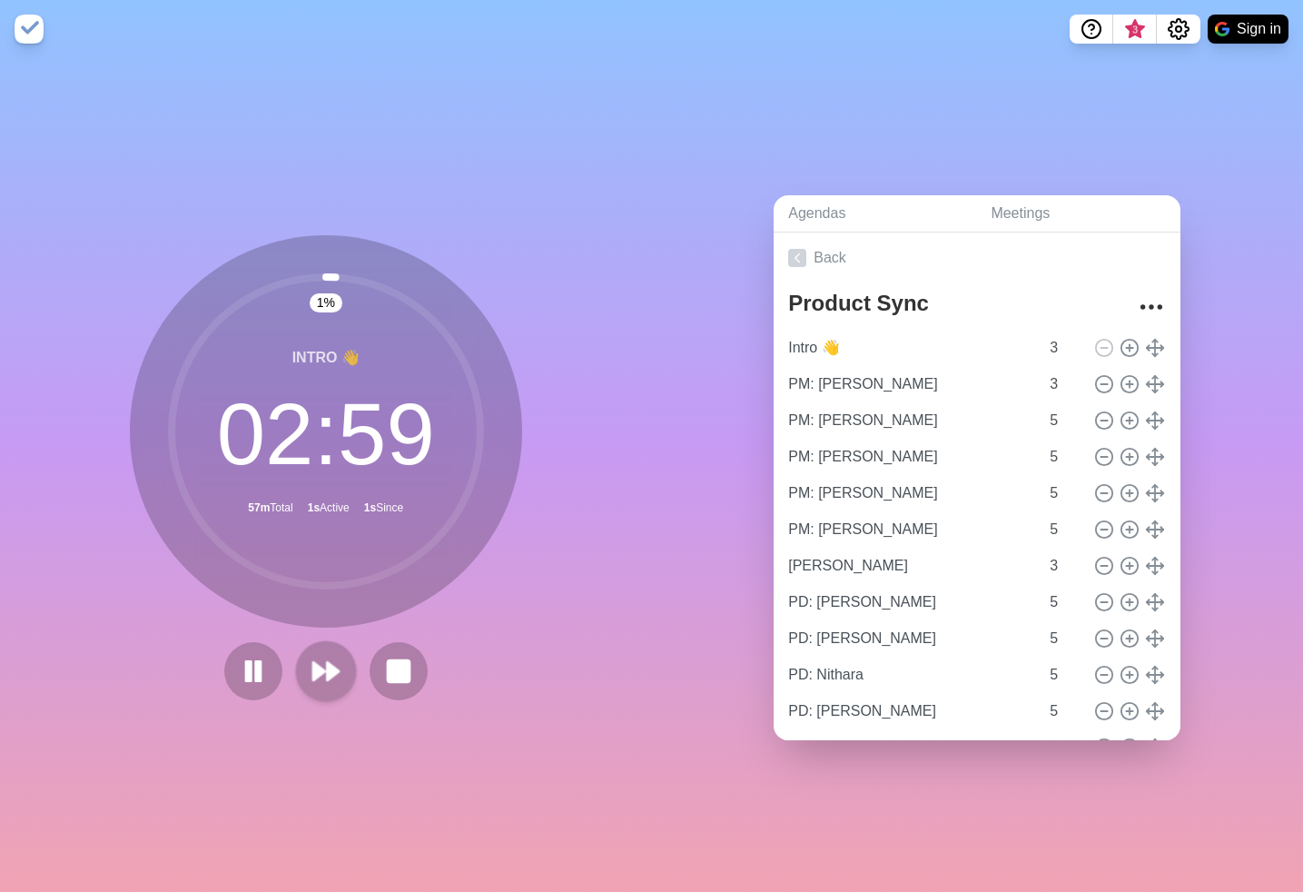
click at [331, 680] on icon at bounding box center [326, 671] width 31 height 31
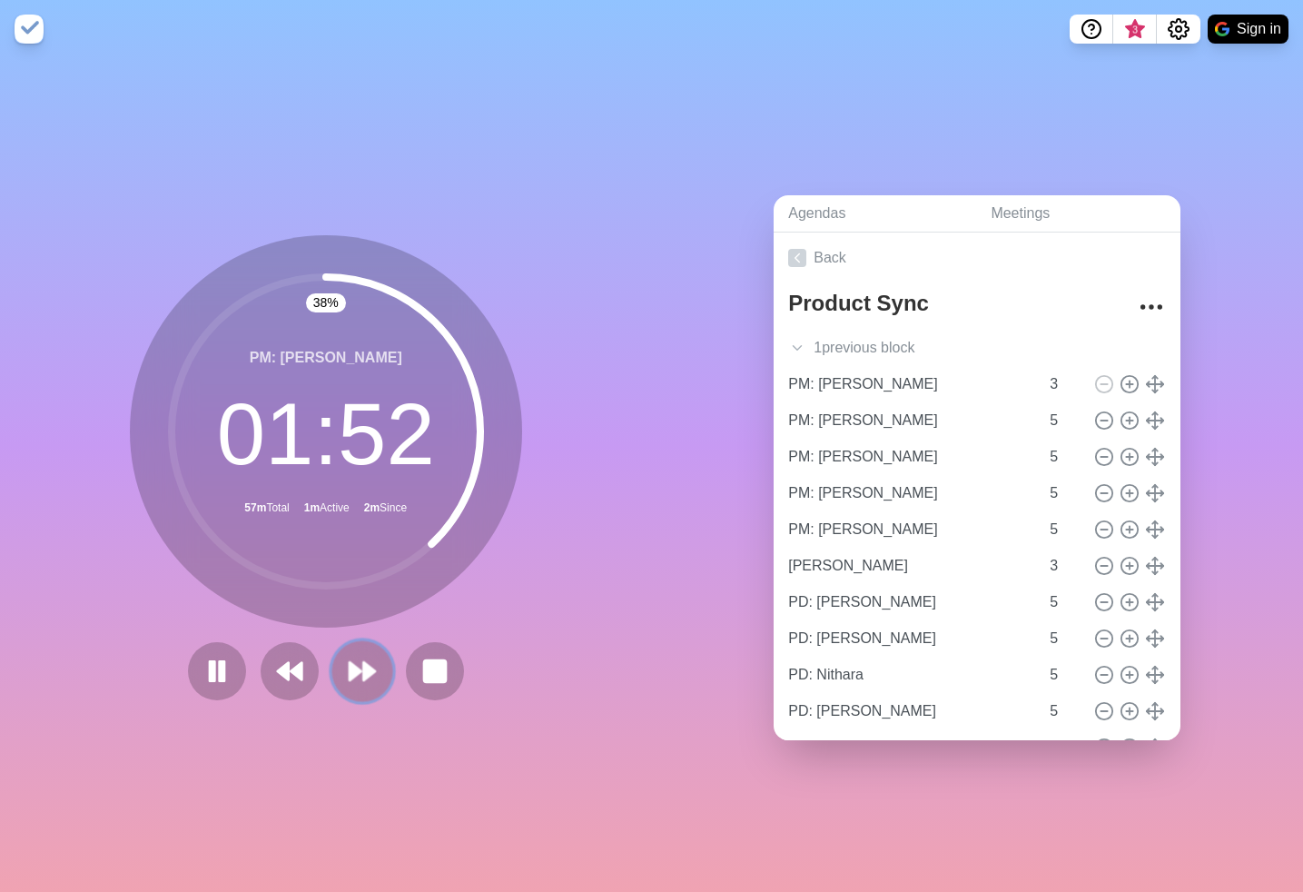
click at [371, 685] on icon at bounding box center [362, 671] width 31 height 31
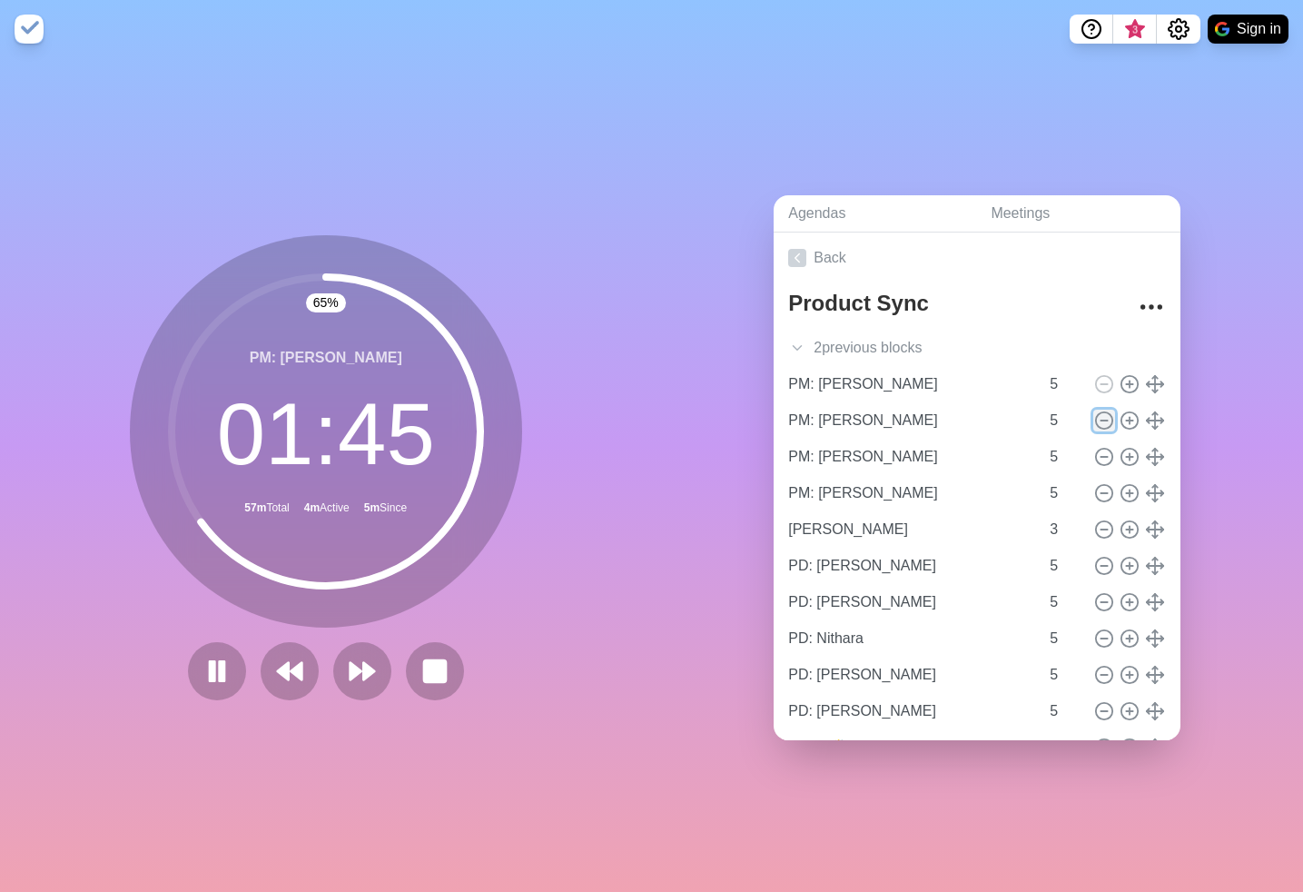
click at [1106, 420] on line at bounding box center [1105, 420] width 6 height 0
type input "PM: [PERSON_NAME]"
type input "[PERSON_NAME]"
type input "3"
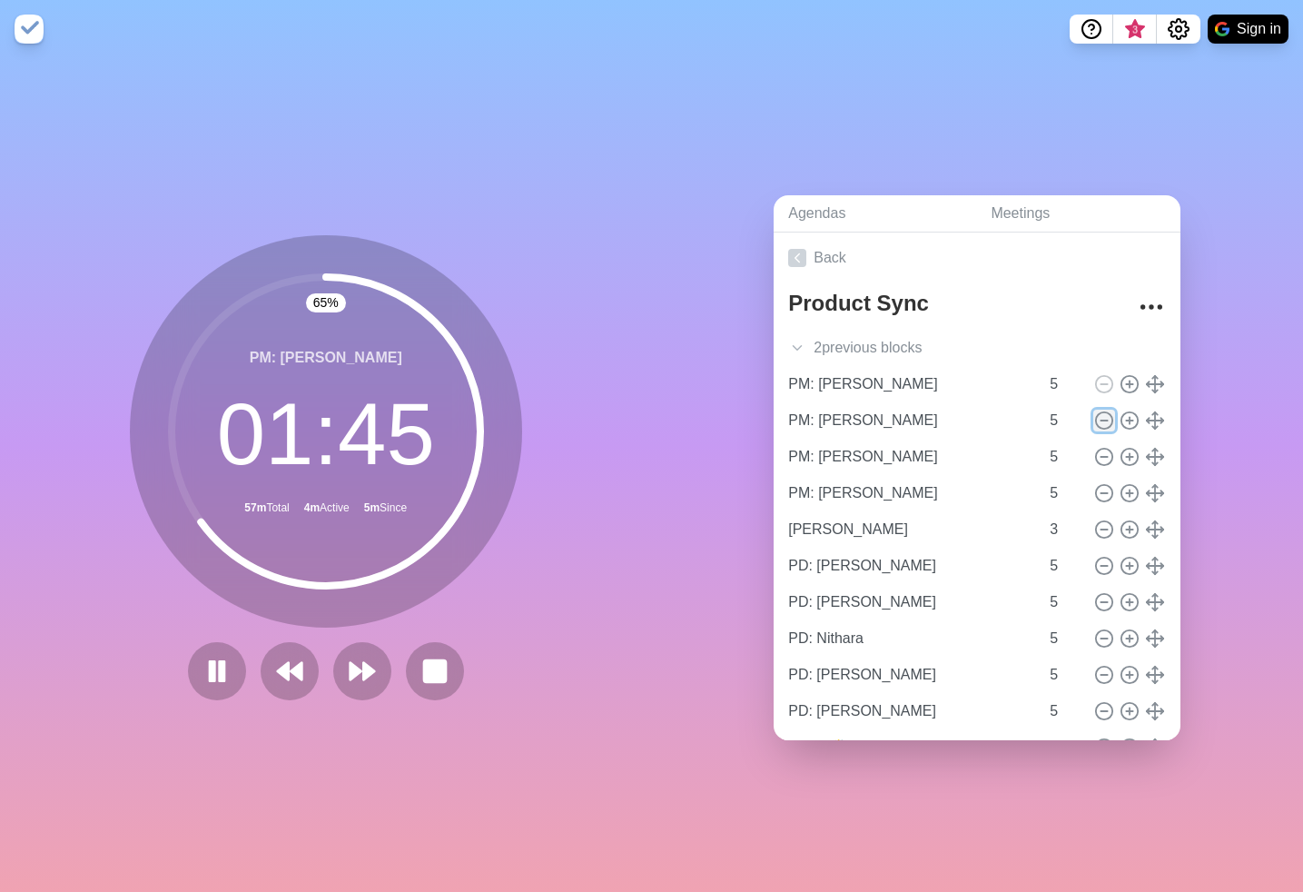
type input "PD: [PERSON_NAME]"
type input "5"
type input "PD: [PERSON_NAME]"
type input "PD: Nithara"
type input "PD: [PERSON_NAME]"
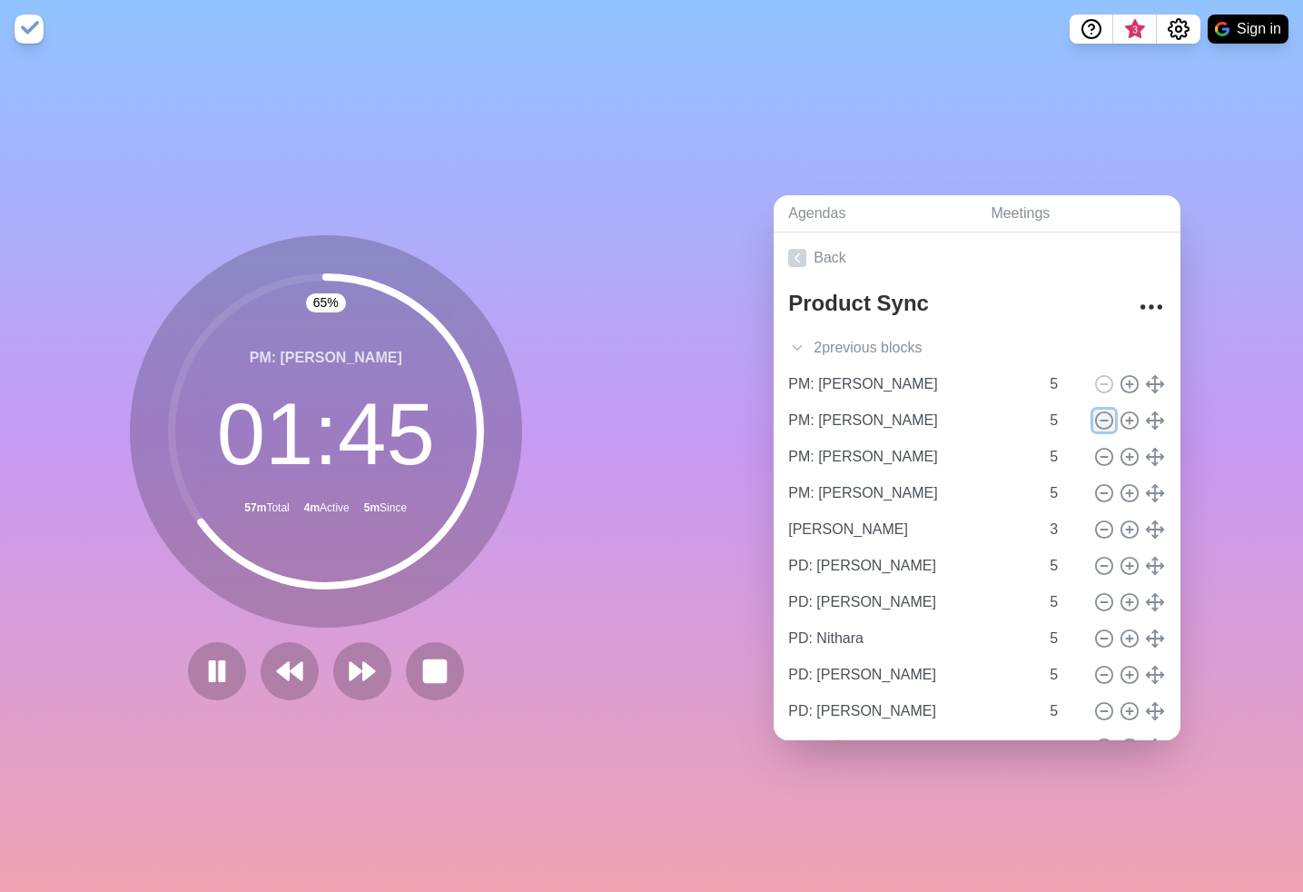
type input "PD: [PERSON_NAME]"
type input "Outro 👋"
type input "3"
click at [1106, 420] on line at bounding box center [1105, 420] width 6 height 0
type input "PM: [PERSON_NAME]"
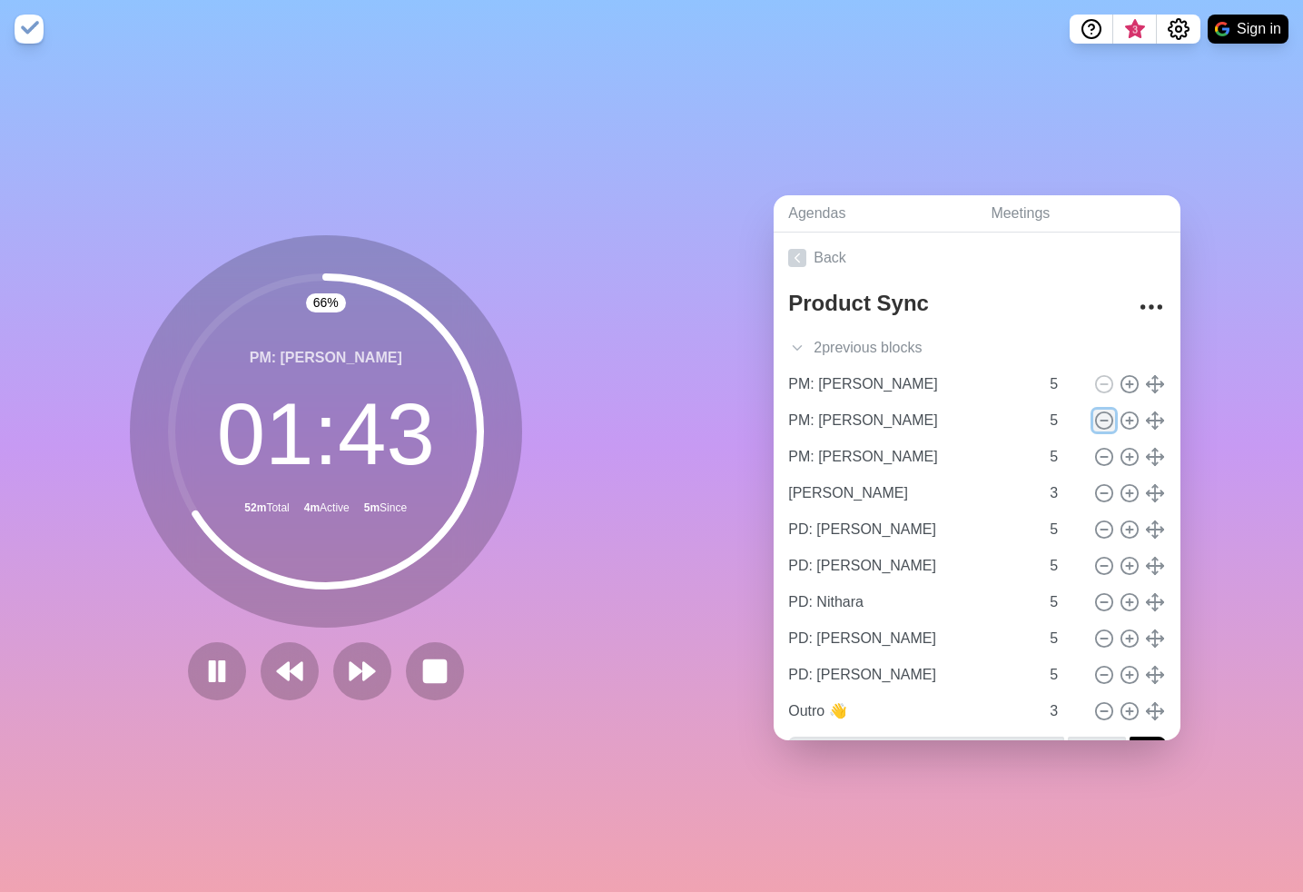
type input "[PERSON_NAME]"
type input "3"
type input "PD: [PERSON_NAME]"
type input "5"
type input "PD: [PERSON_NAME]"
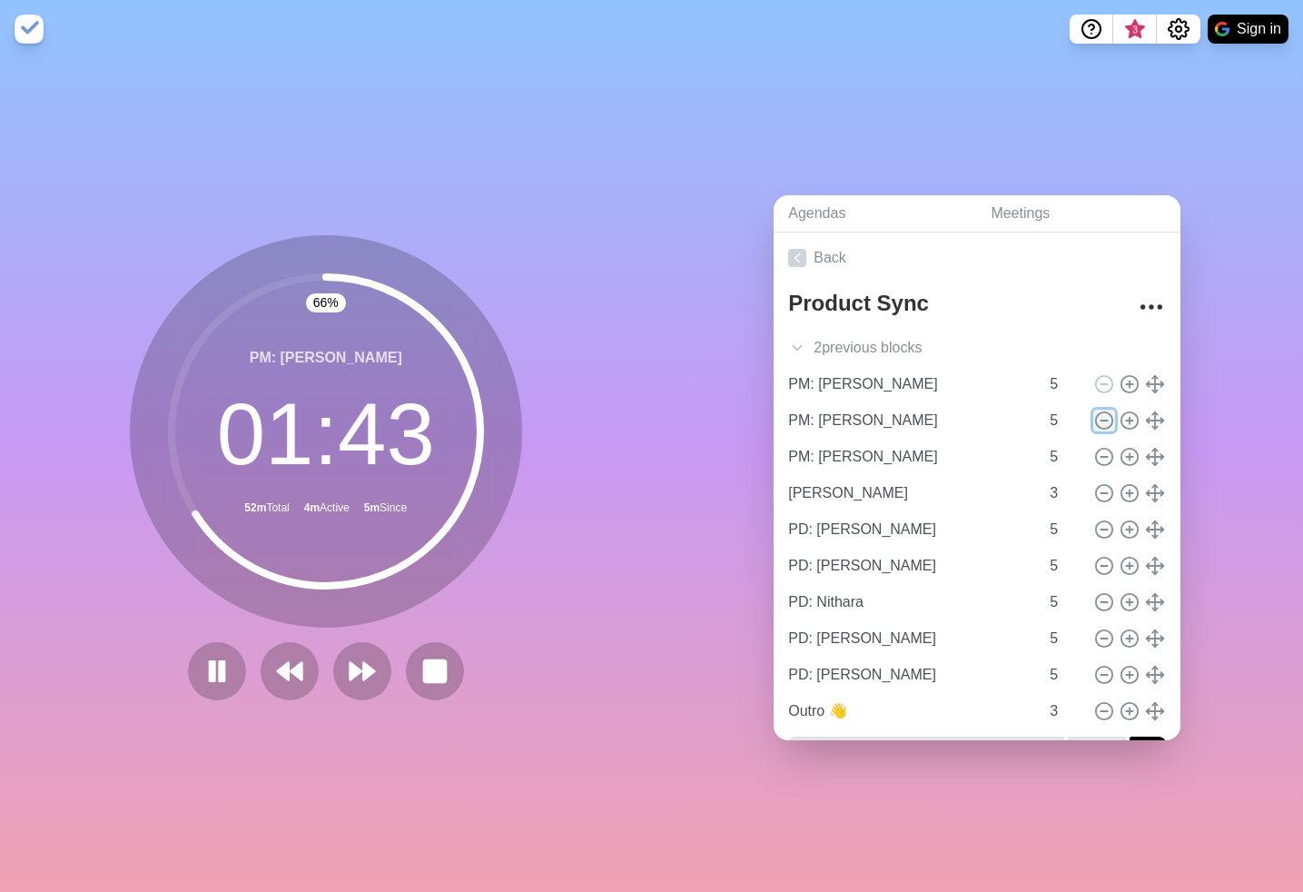
type input "PD: Nithara"
type input "PD: [PERSON_NAME]"
type input "Outro 👋"
type input "3"
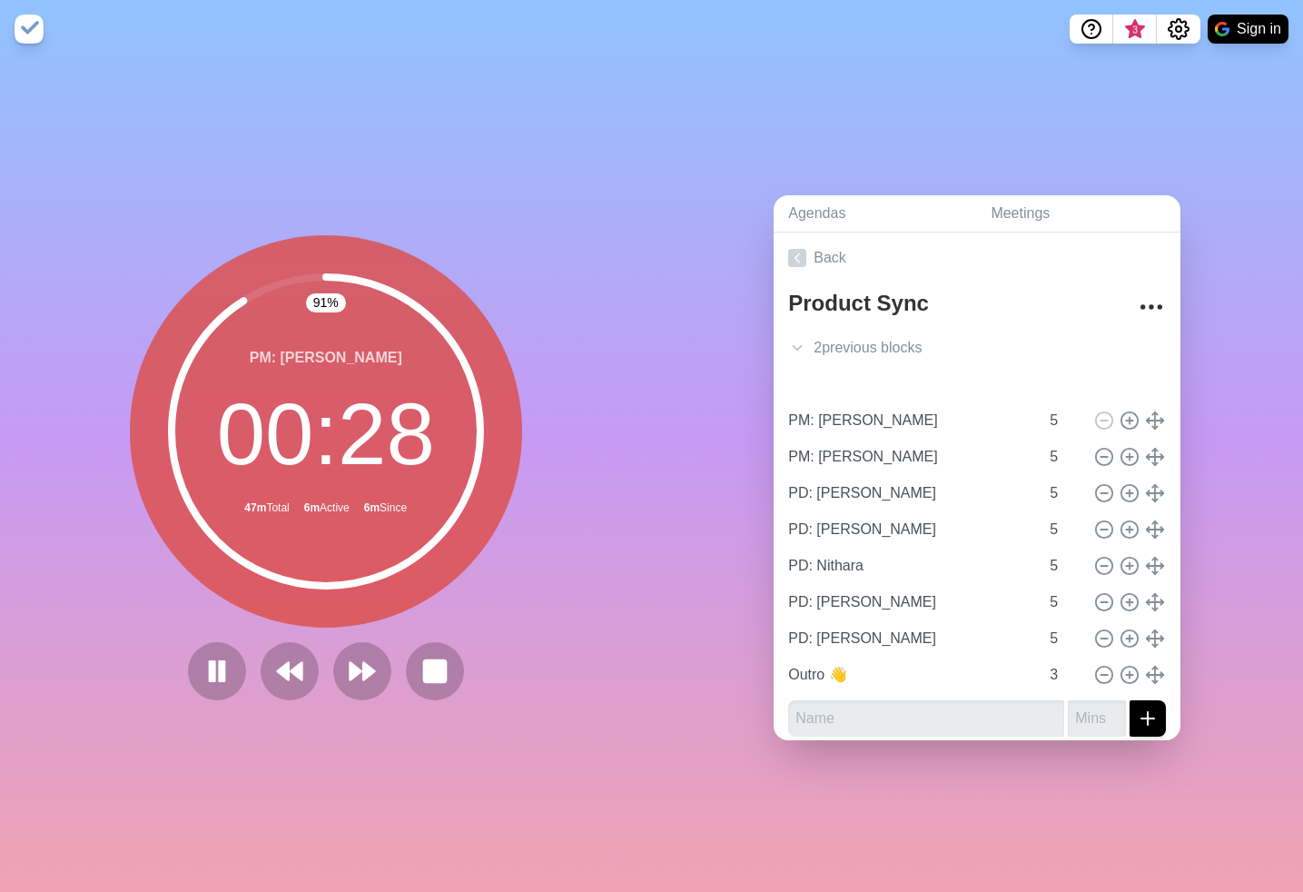
type input "PM: [PERSON_NAME]"
type input "5"
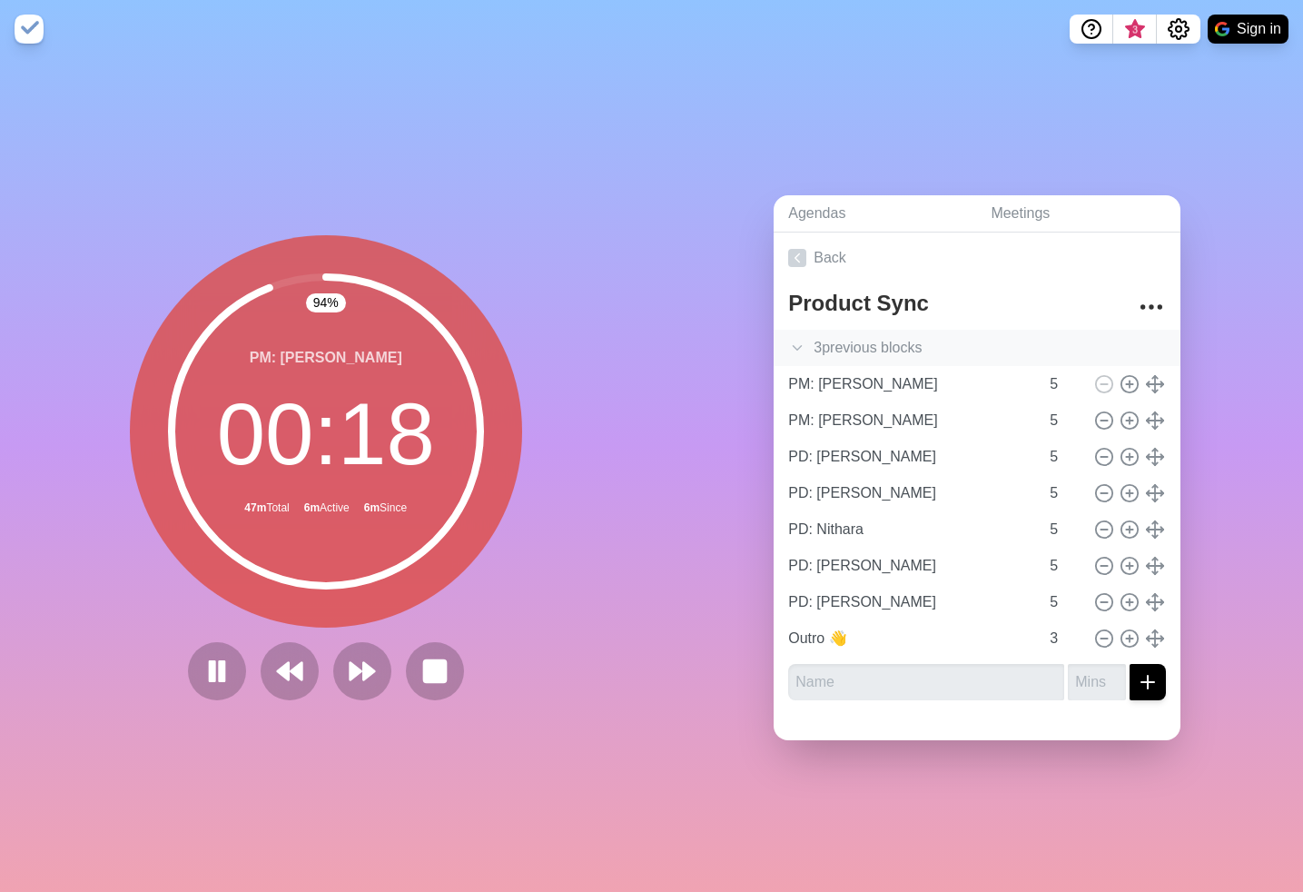
click at [879, 352] on div "3 previous block s" at bounding box center [977, 348] width 407 height 36
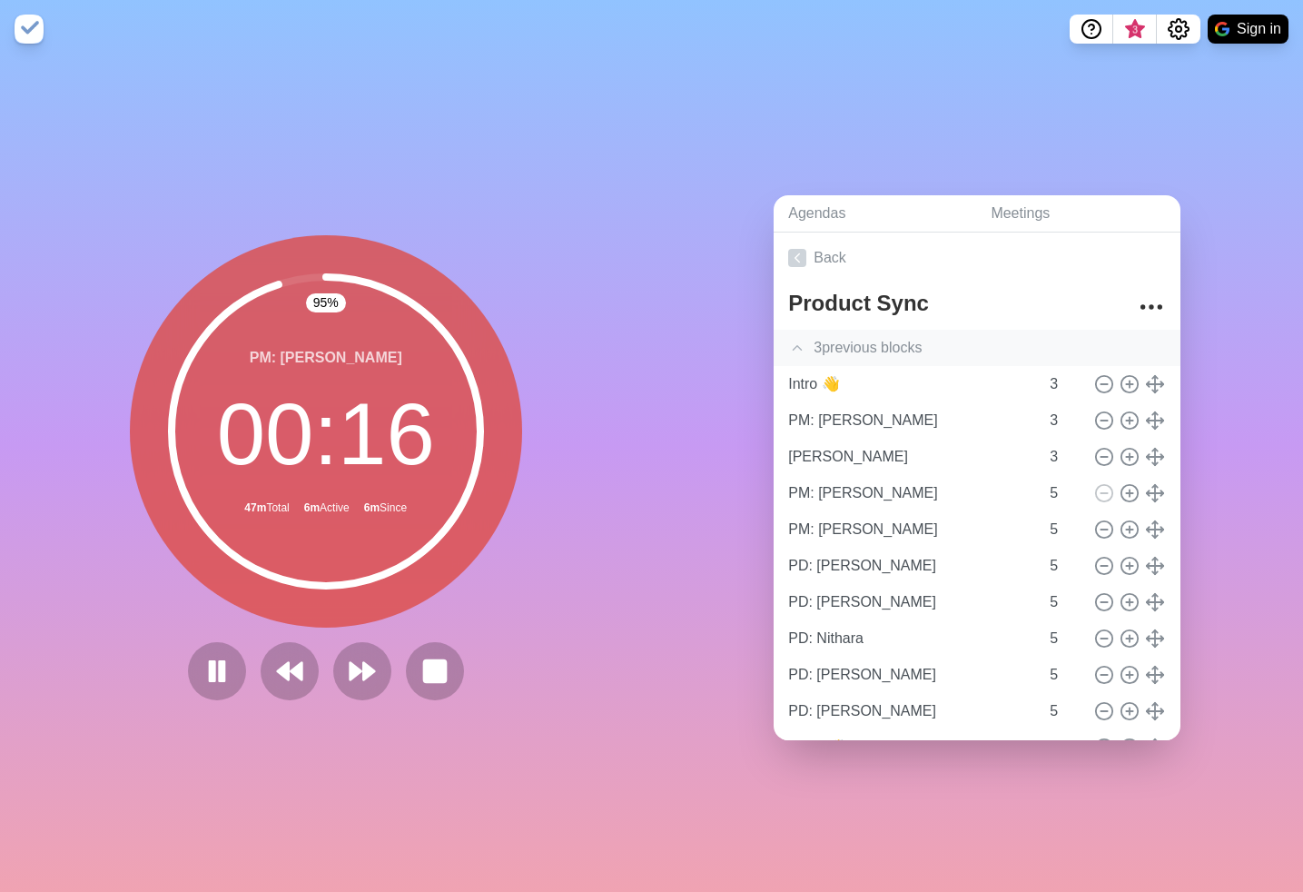
click at [879, 352] on div "3 previous block s" at bounding box center [977, 348] width 407 height 36
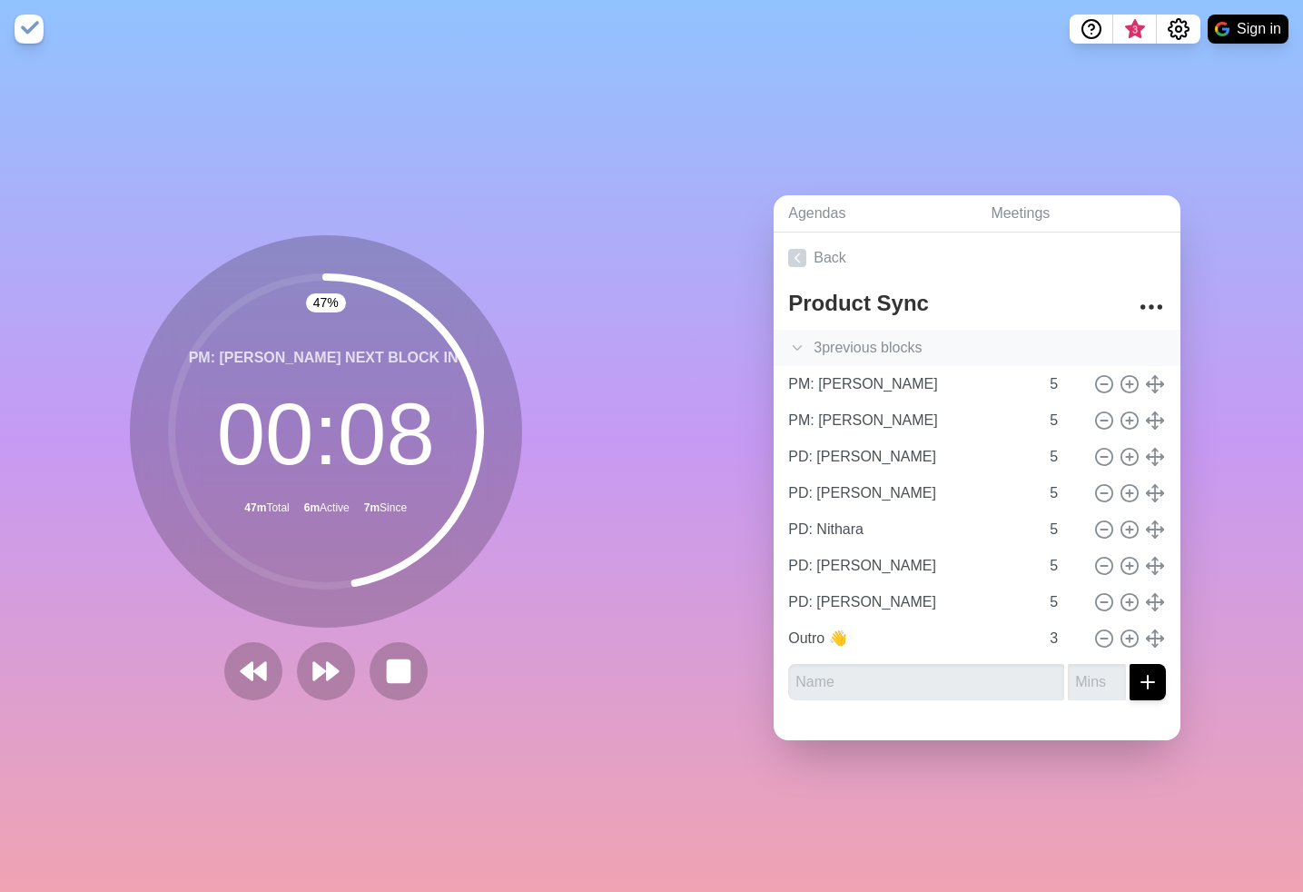
click at [879, 347] on div "3 previous block s" at bounding box center [977, 348] width 407 height 36
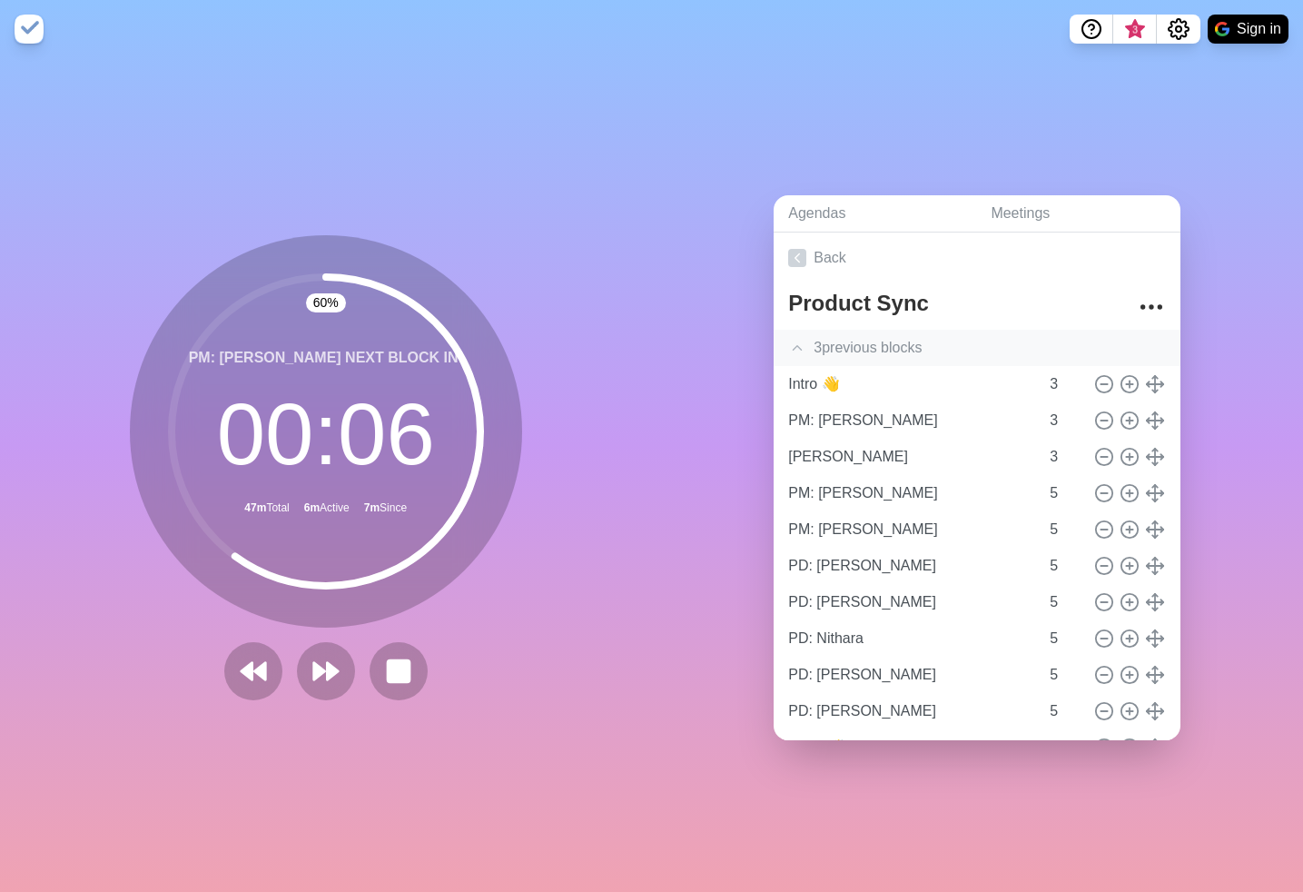
click at [879, 347] on div "3 previous block s" at bounding box center [977, 348] width 407 height 36
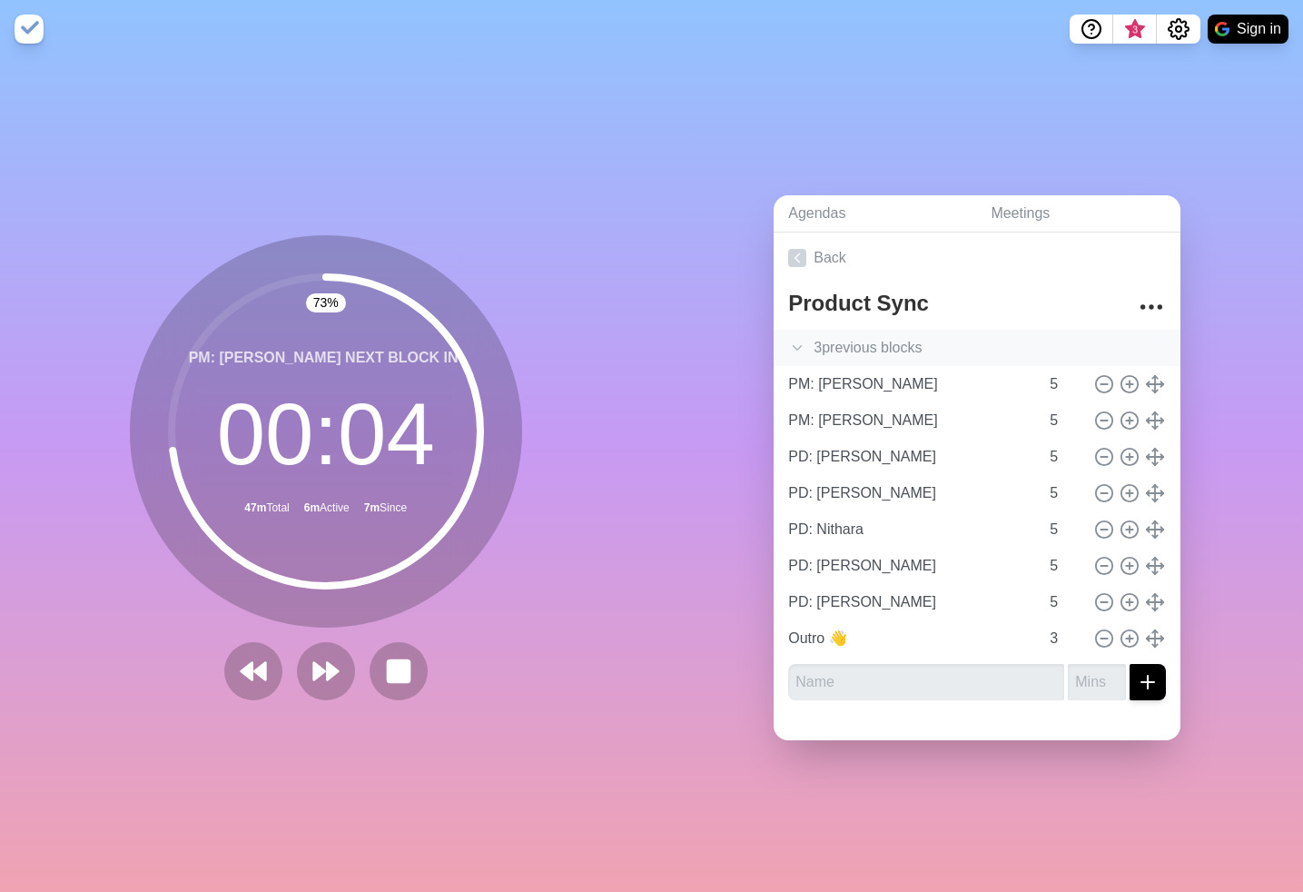
click at [879, 347] on div "3 previous block s" at bounding box center [977, 348] width 407 height 36
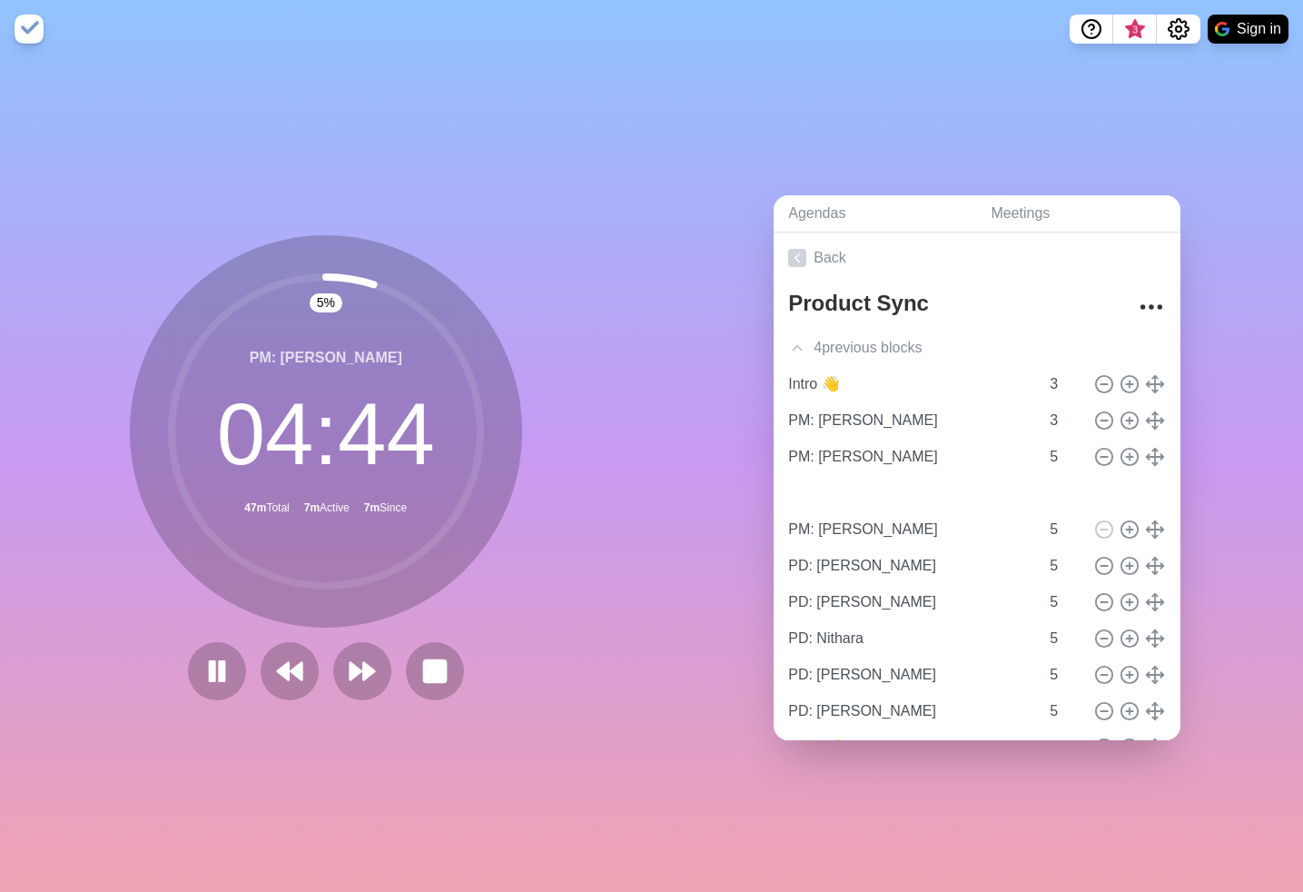
type input "[PERSON_NAME]"
type input "3"
type input "PM: [PERSON_NAME]"
type input "5"
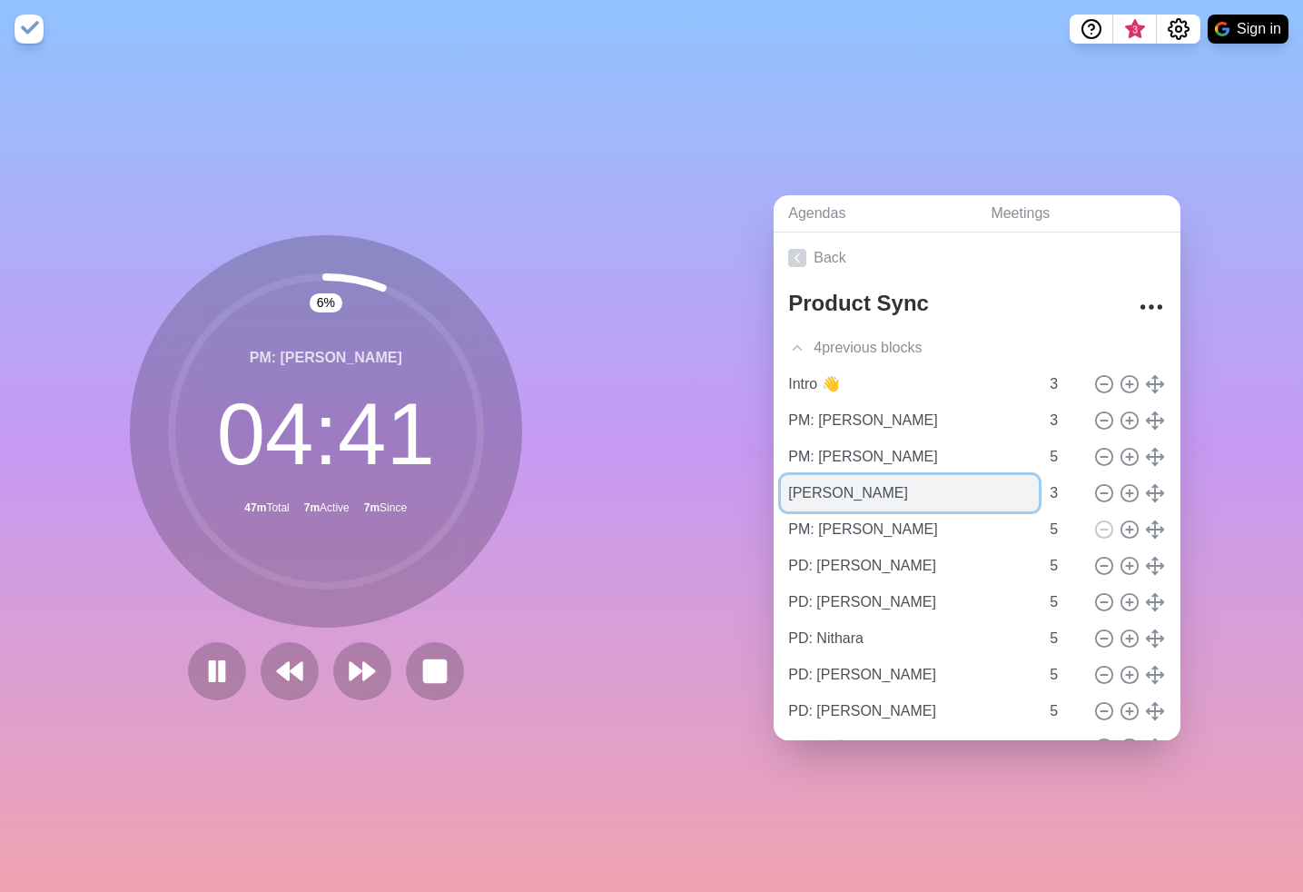
click at [958, 492] on input "[PERSON_NAME]" at bounding box center [910, 493] width 258 height 36
click at [697, 395] on div "Agendas Meetings Back Product Sync 4 previous block s Intro 👋 3 PM: [PERSON_NAM…" at bounding box center [978, 475] width 652 height 834
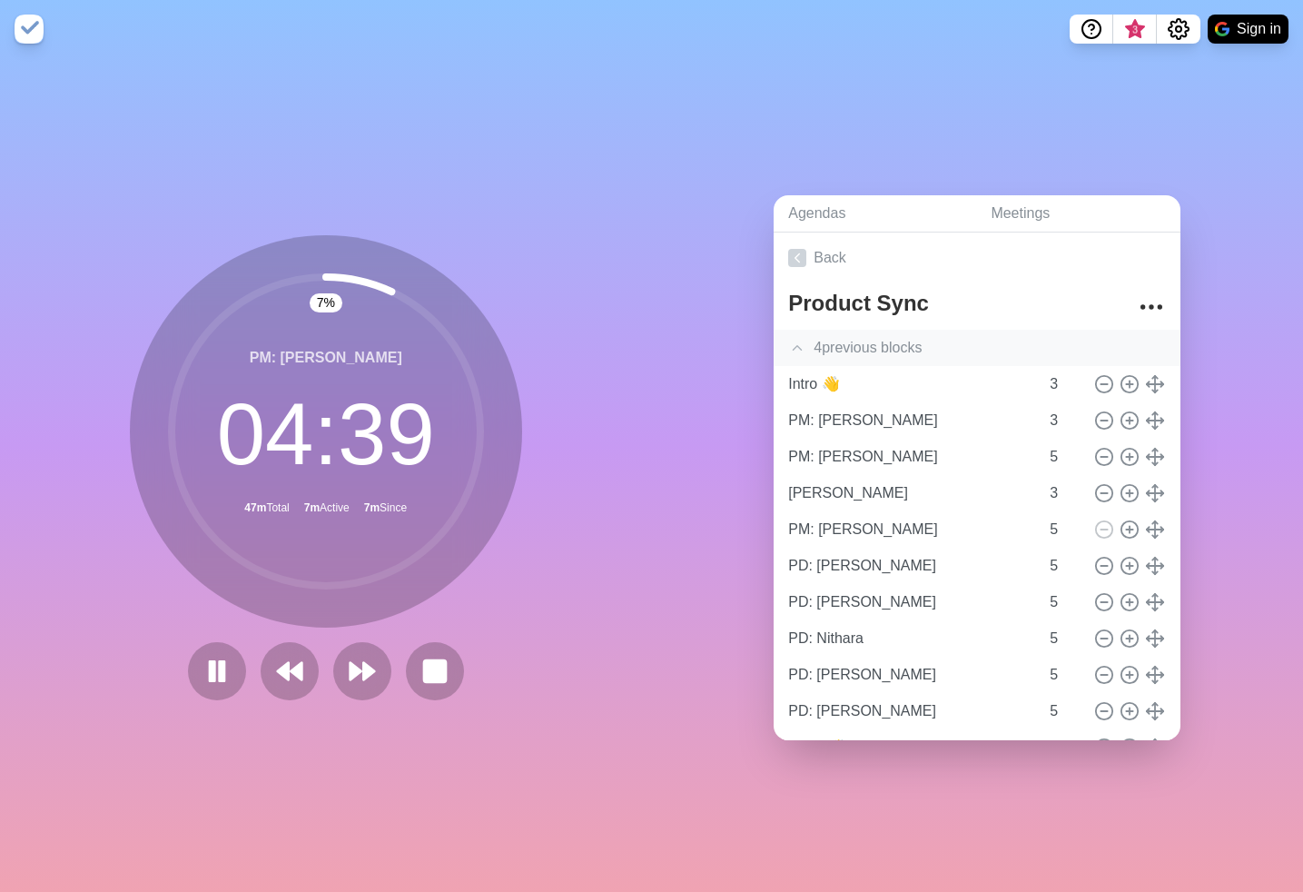
click at [838, 354] on div "4 previous block s" at bounding box center [977, 348] width 407 height 36
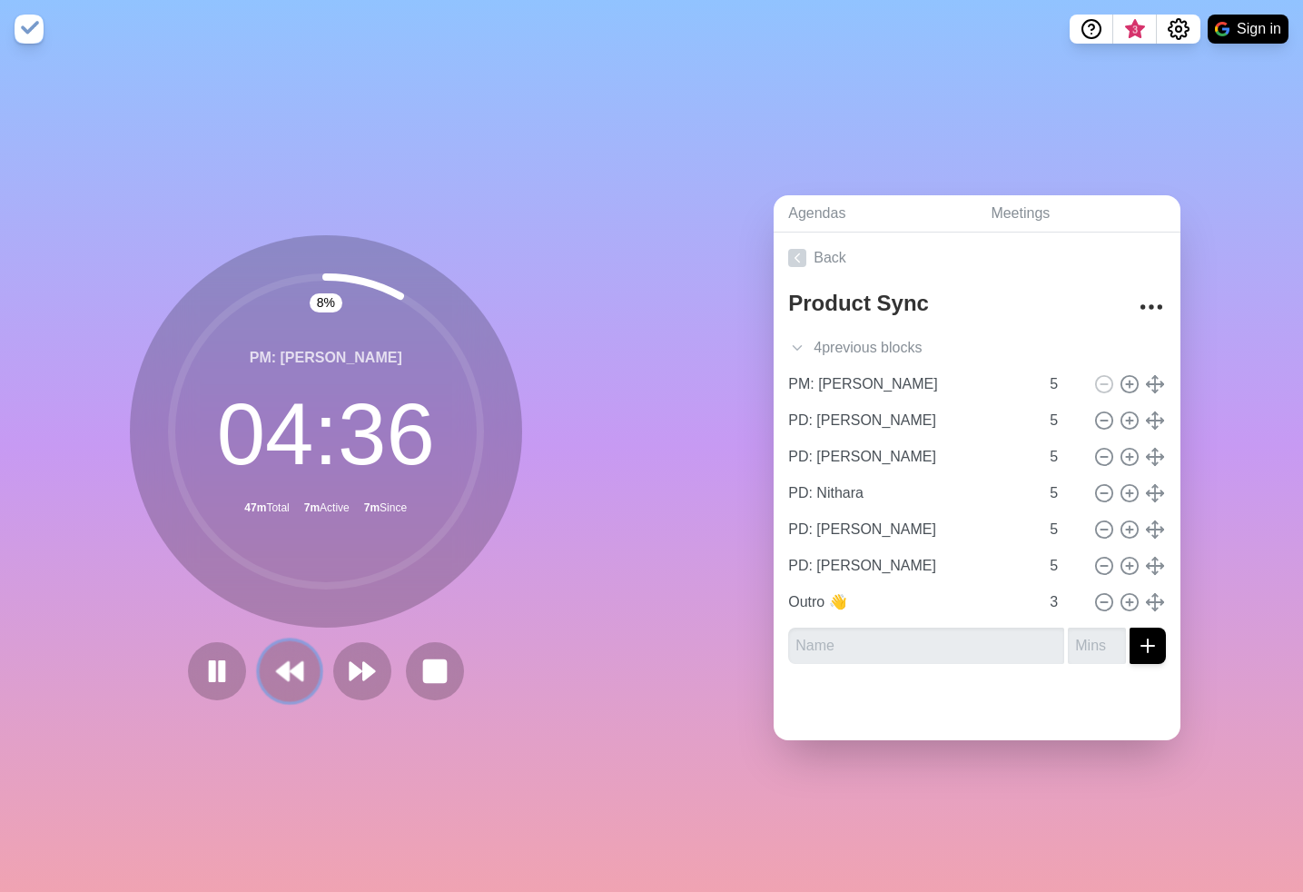
click at [282, 672] on polygon at bounding box center [283, 671] width 12 height 18
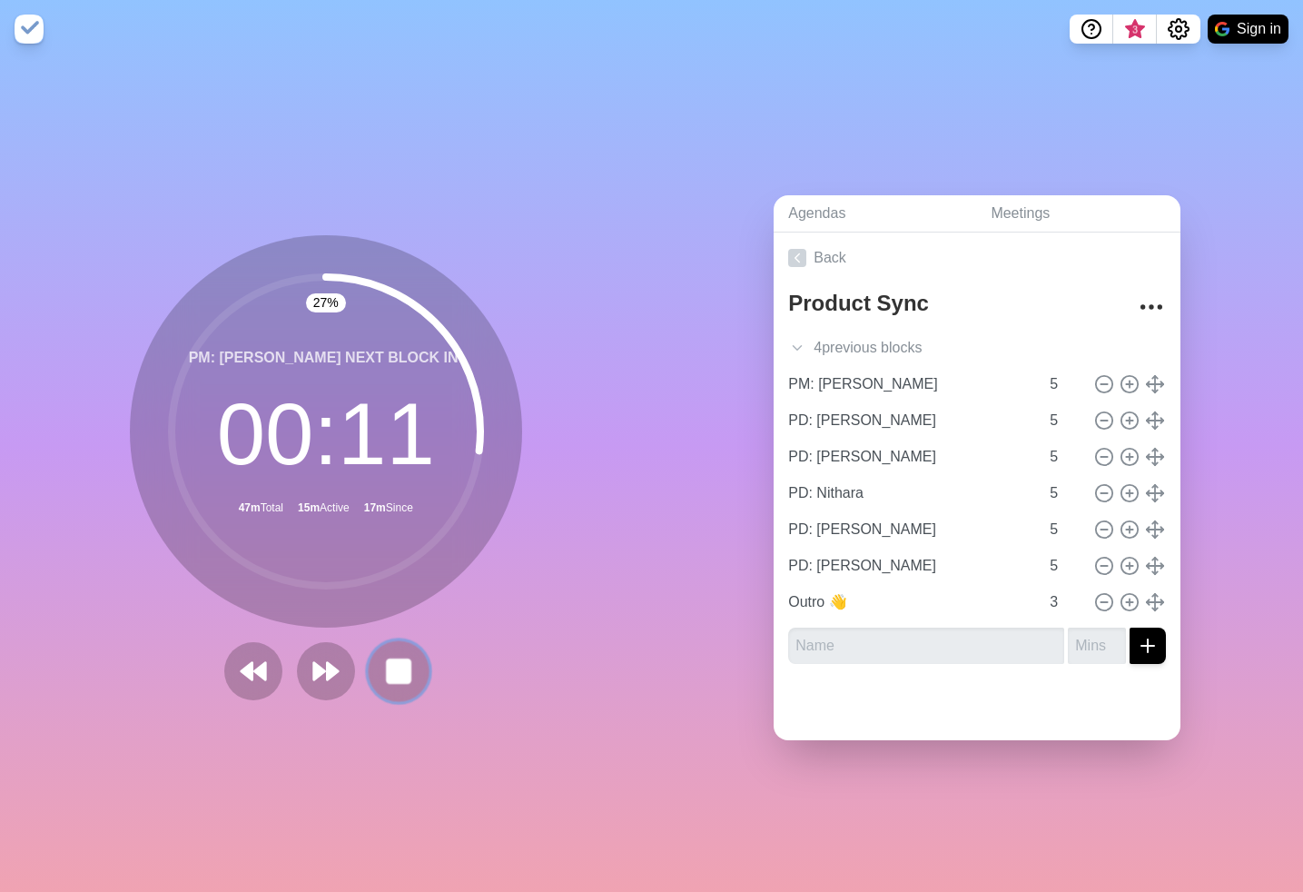
click at [401, 673] on rect at bounding box center [398, 670] width 23 height 23
